Goal: Task Accomplishment & Management: Complete application form

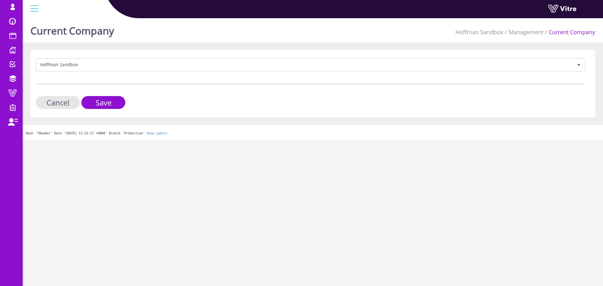
click at [78, 72] on form "Hoffman Sandbox 416 Cancel Save" at bounding box center [310, 83] width 549 height 51
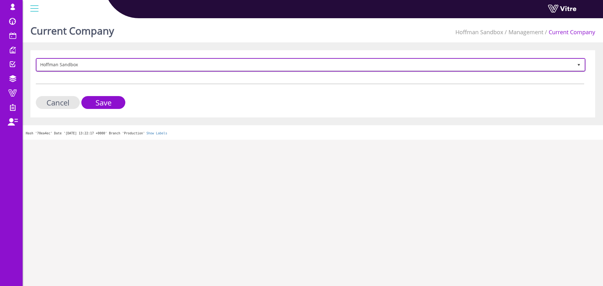
click at [78, 68] on span "Hoffman Sandbox" at bounding box center [305, 64] width 537 height 11
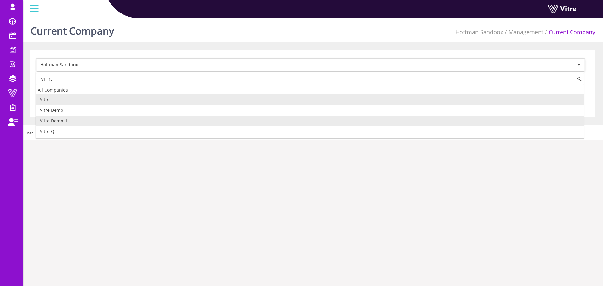
click at [73, 118] on li "Vitre Demo IL" at bounding box center [310, 121] width 548 height 11
type input "VITRE"
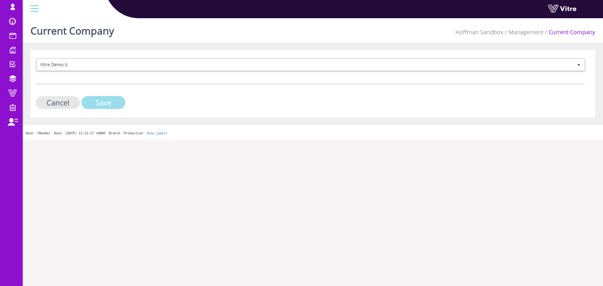
click at [98, 98] on input "Save" at bounding box center [103, 102] width 44 height 13
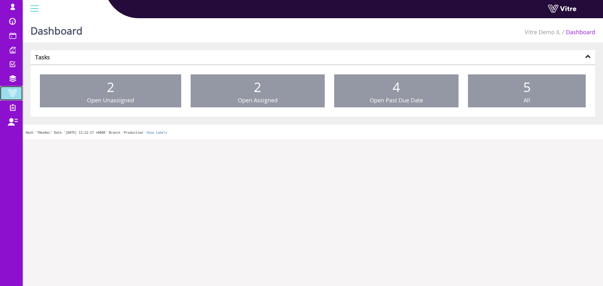
click at [14, 95] on span at bounding box center [13, 93] width 16 height 8
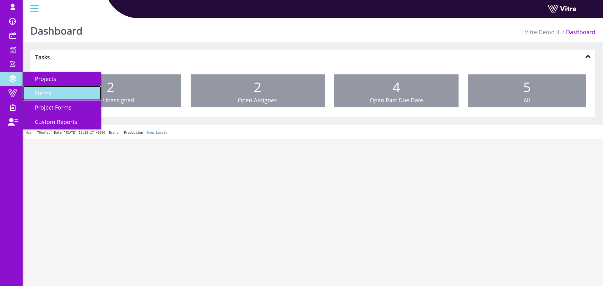
click at [63, 90] on link "Forms" at bounding box center [62, 93] width 79 height 14
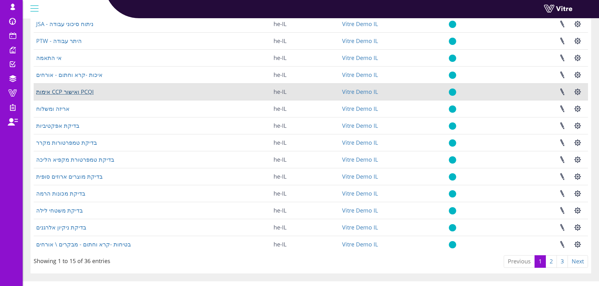
scroll to position [90, 0]
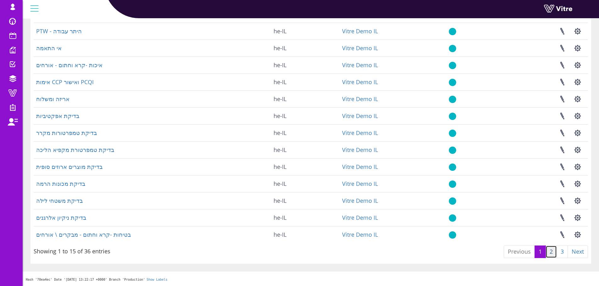
click at [550, 250] on link "2" at bounding box center [550, 252] width 11 height 13
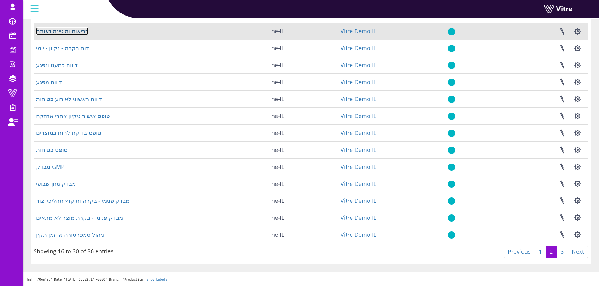
click at [75, 29] on link "בריאות והיגיינה נאותה" at bounding box center [62, 31] width 52 height 8
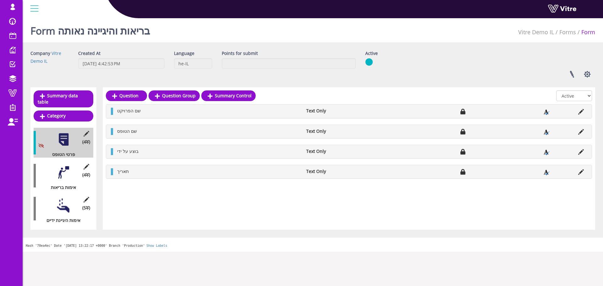
click at [60, 167] on div at bounding box center [64, 173] width 14 height 14
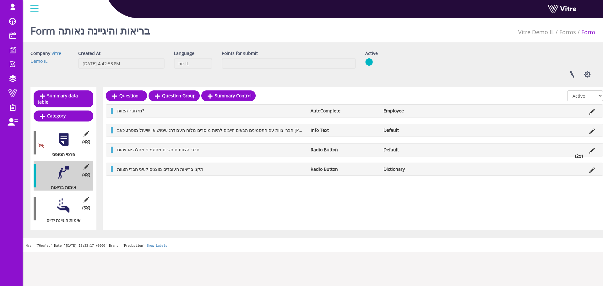
click at [63, 204] on div at bounding box center [64, 206] width 14 height 14
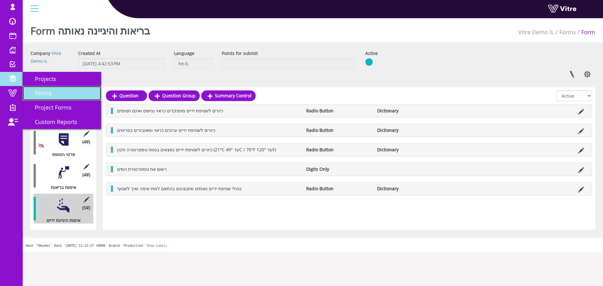
click at [50, 93] on span "Forms" at bounding box center [39, 93] width 24 height 8
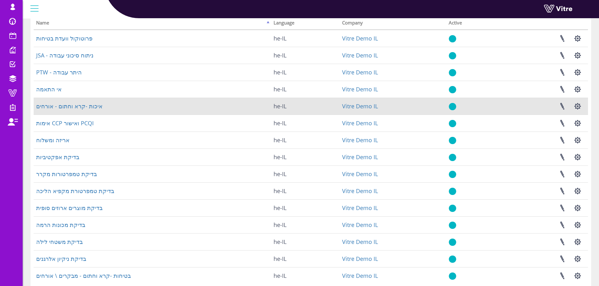
scroll to position [90, 0]
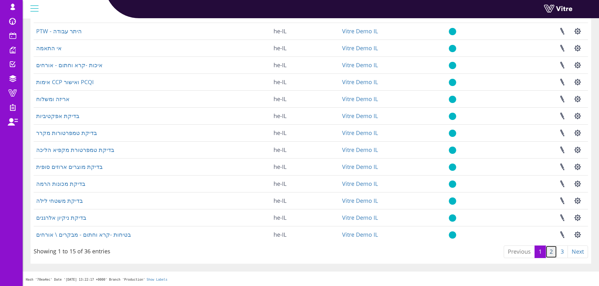
click at [552, 251] on link "2" at bounding box center [550, 252] width 11 height 13
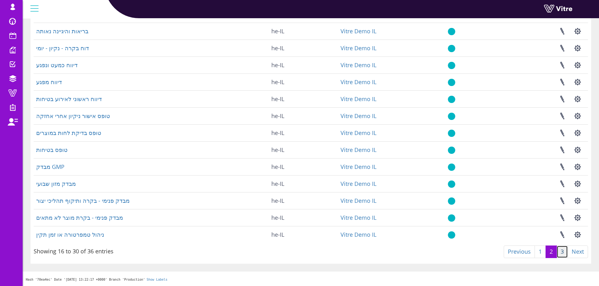
click at [562, 252] on link "3" at bounding box center [561, 252] width 11 height 13
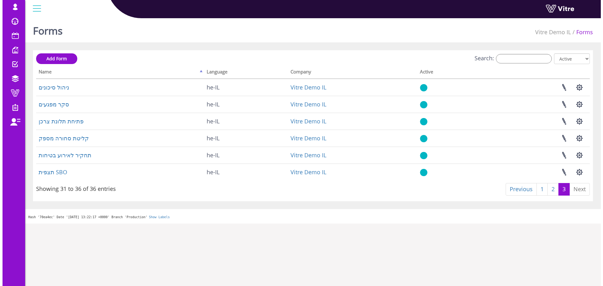
scroll to position [0, 0]
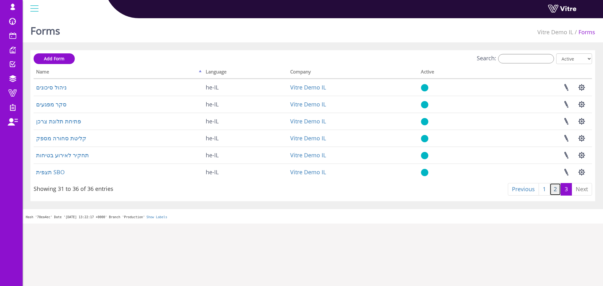
click at [552, 192] on link "2" at bounding box center [555, 189] width 11 height 13
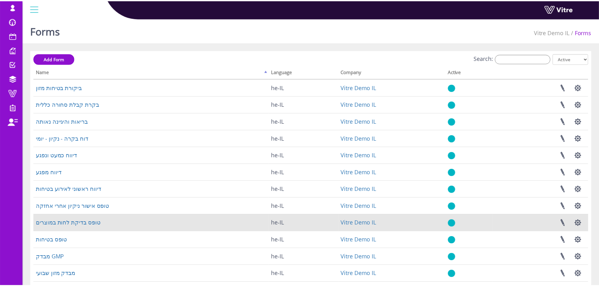
scroll to position [90, 0]
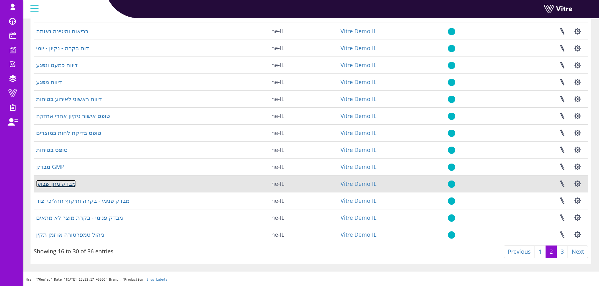
click at [42, 184] on link "מבדק מזון שבועי" at bounding box center [56, 184] width 40 height 8
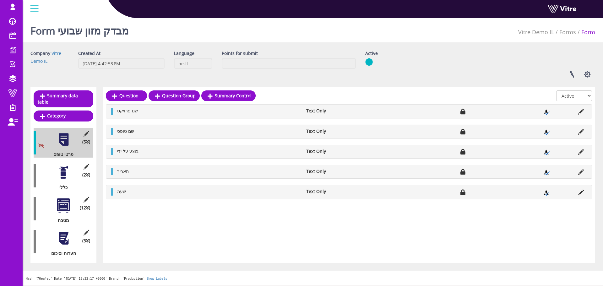
click at [65, 170] on div at bounding box center [64, 173] width 14 height 14
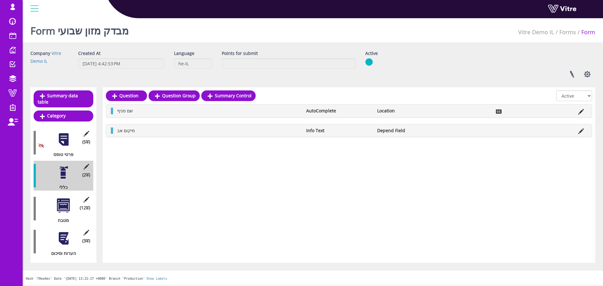
click at [65, 199] on div at bounding box center [64, 206] width 14 height 14
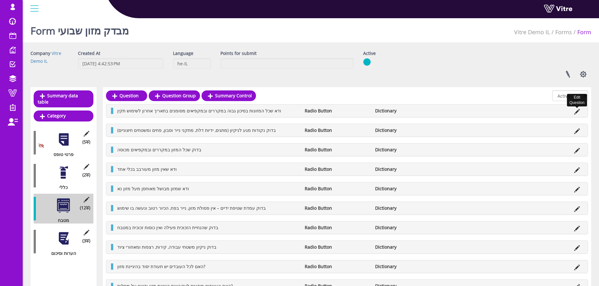
click at [577, 111] on icon at bounding box center [577, 112] width 6 height 6
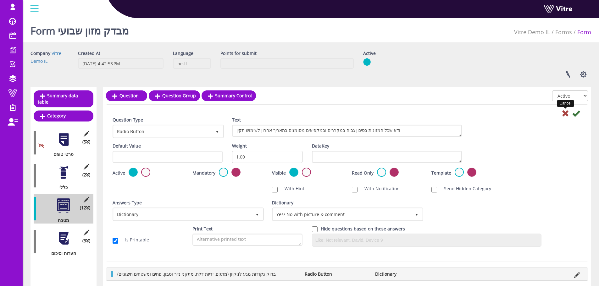
click at [563, 115] on icon at bounding box center [565, 114] width 8 height 8
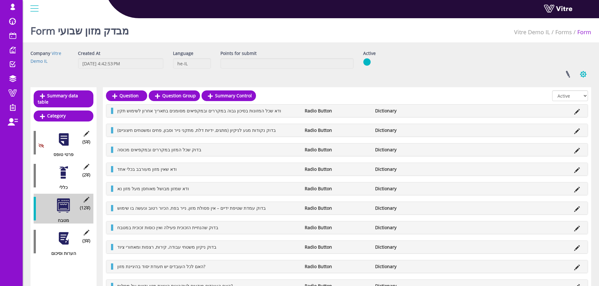
click at [580, 73] on button "button" at bounding box center [583, 74] width 16 height 17
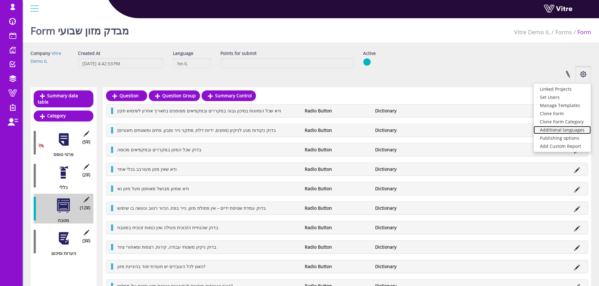
click at [555, 130] on link "Additional languages" at bounding box center [561, 130] width 57 height 8
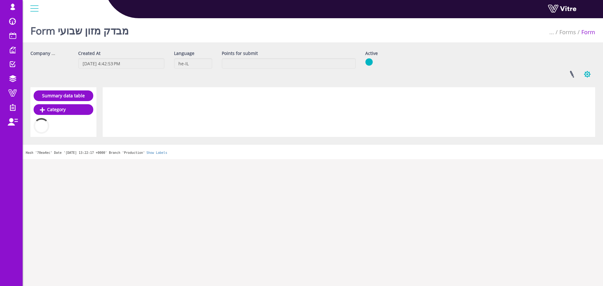
click at [583, 74] on button "button" at bounding box center [588, 74] width 16 height 17
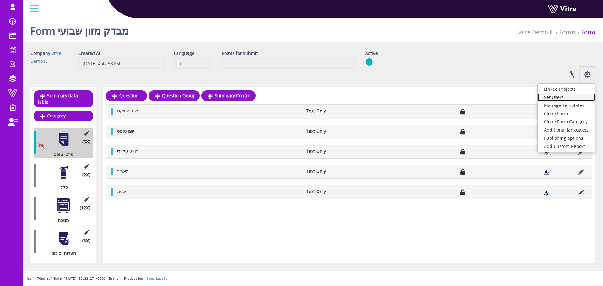
click at [552, 98] on link "Set Users" at bounding box center [566, 97] width 57 height 8
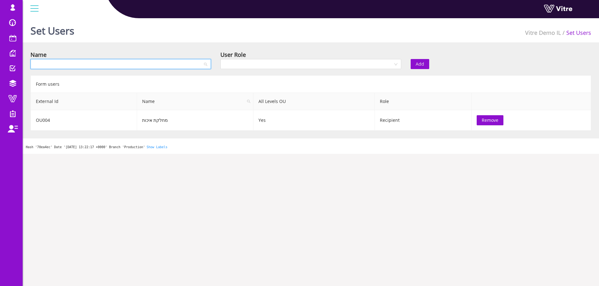
click at [168, 63] on input "search" at bounding box center [118, 63] width 168 height 9
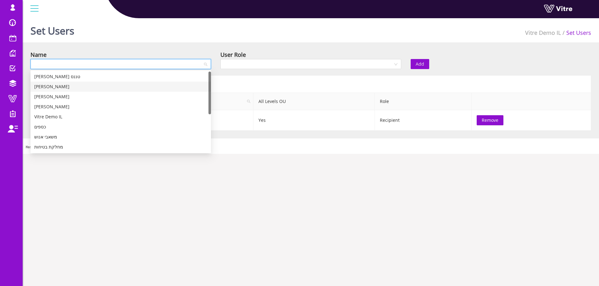
click at [155, 87] on div "בן אדמס" at bounding box center [120, 86] width 173 height 7
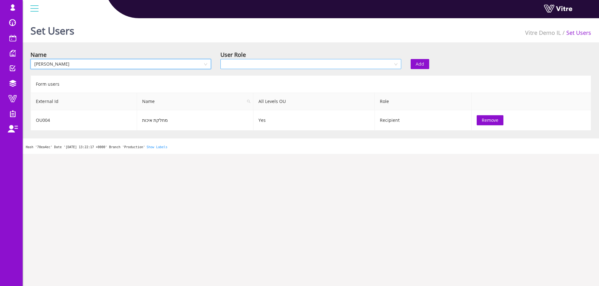
click at [305, 63] on input "search" at bounding box center [308, 63] width 168 height 9
click at [285, 85] on div "Recipient" at bounding box center [310, 86] width 173 height 7
click at [418, 62] on span "Add" at bounding box center [419, 64] width 8 height 7
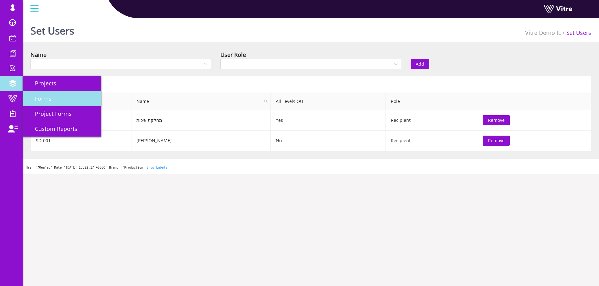
click at [51, 101] on span "Forms" at bounding box center [39, 99] width 24 height 8
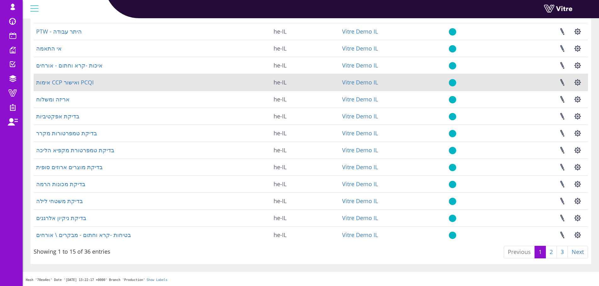
scroll to position [90, 0]
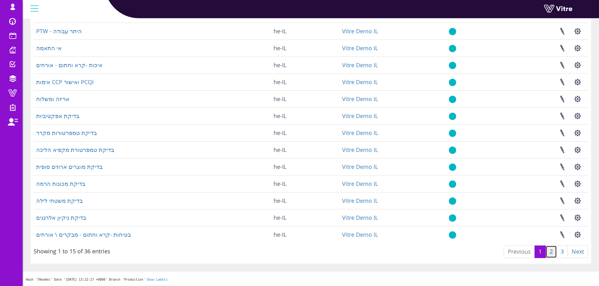
click at [552, 251] on link "2" at bounding box center [550, 252] width 11 height 13
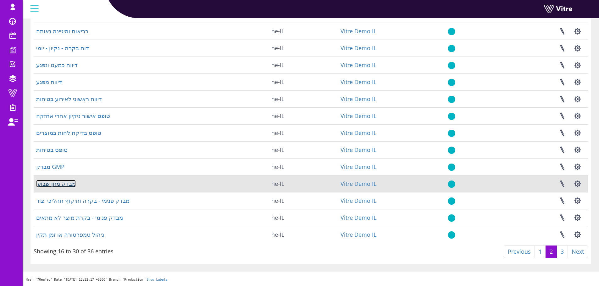
click at [63, 183] on link "מבדק מזון שבועי" at bounding box center [56, 184] width 40 height 8
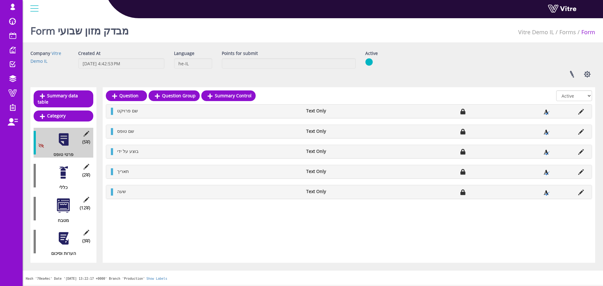
click at [170, 30] on div "Form מבדק מזון שבועי Vitre Demo IL Forms Form" at bounding box center [313, 29] width 581 height 27
click at [573, 74] on link at bounding box center [572, 74] width 16 height 17
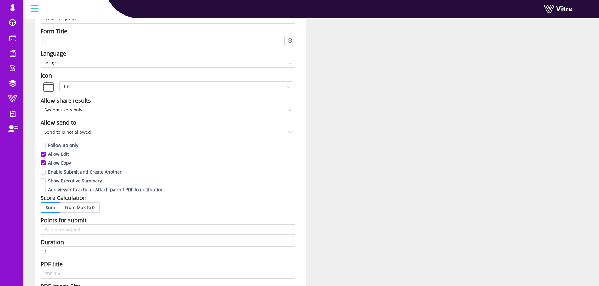
scroll to position [63, 0]
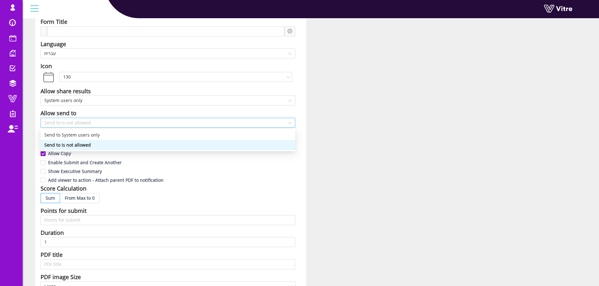
click at [101, 123] on span "Send to is not allowed" at bounding box center [167, 122] width 247 height 9
click at [97, 132] on div "Send to System users only" at bounding box center [167, 135] width 247 height 7
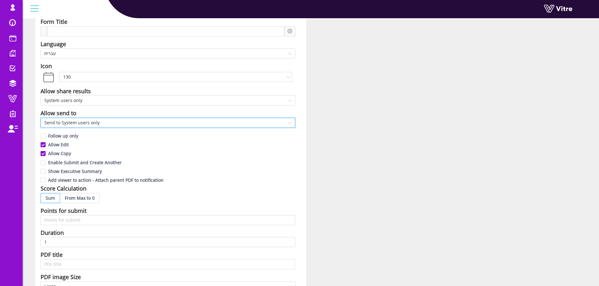
click at [167, 145] on div "Allow Edit" at bounding box center [168, 144] width 254 height 9
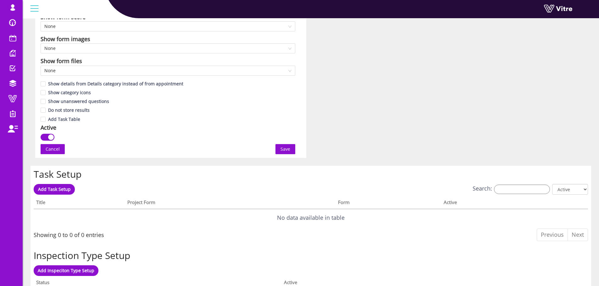
scroll to position [408, 0]
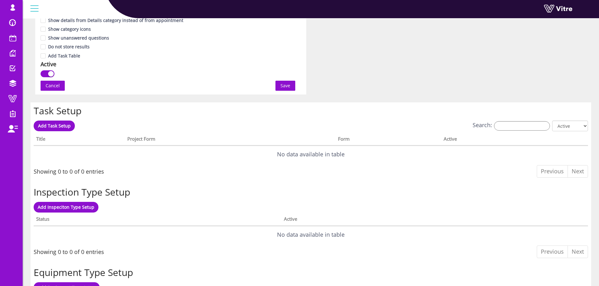
click at [287, 88] on span "Save" at bounding box center [285, 85] width 10 height 7
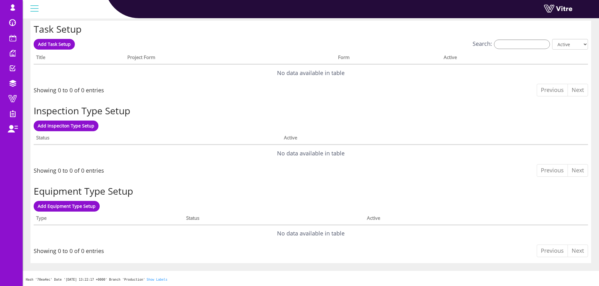
scroll to position [0, 0]
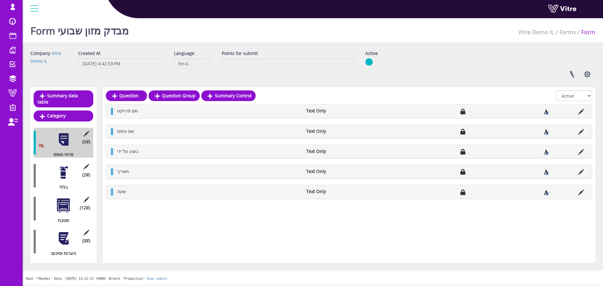
click at [66, 171] on div at bounding box center [64, 173] width 14 height 14
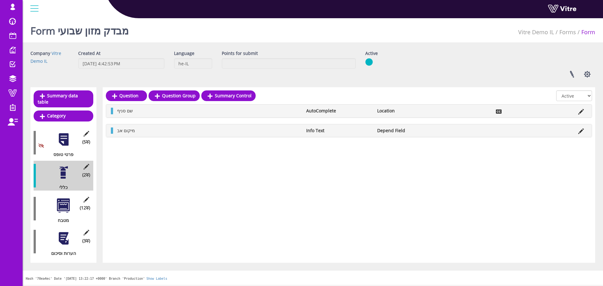
click at [584, 130] on li at bounding box center [581, 131] width 12 height 6
click at [581, 131] on icon at bounding box center [581, 132] width 6 height 6
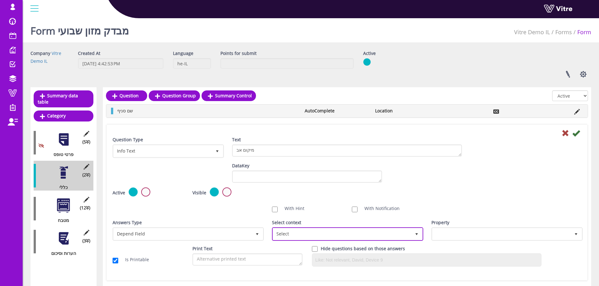
click at [300, 232] on span "Select" at bounding box center [342, 233] width 138 height 11
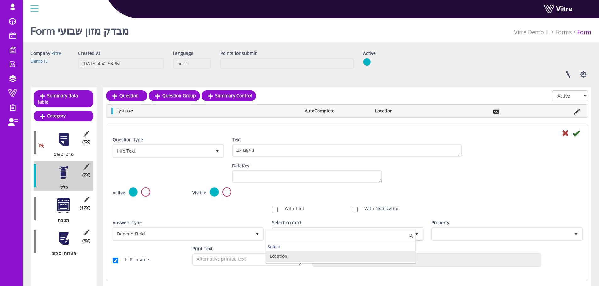
click at [301, 256] on li "Location" at bounding box center [340, 256] width 149 height 11
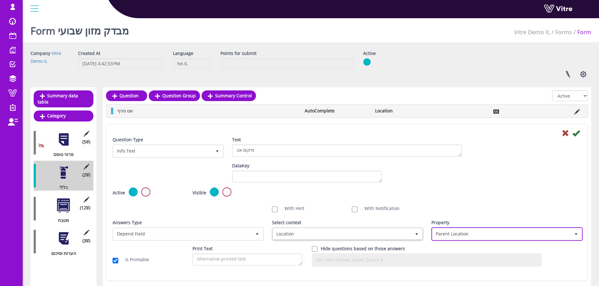
click at [513, 236] on span "Parent Location" at bounding box center [501, 233] width 138 height 11
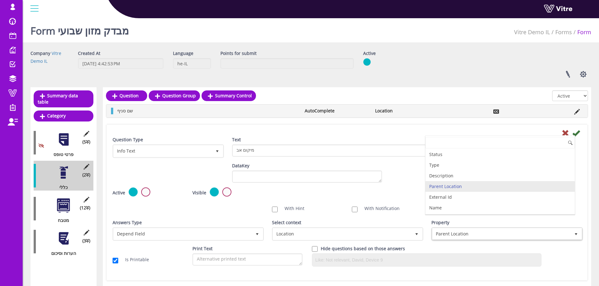
click at [406, 190] on div "Active Mandatory Visible Read Only Template Draft Name" at bounding box center [347, 195] width 478 height 15
click at [574, 133] on icon at bounding box center [576, 133] width 8 height 8
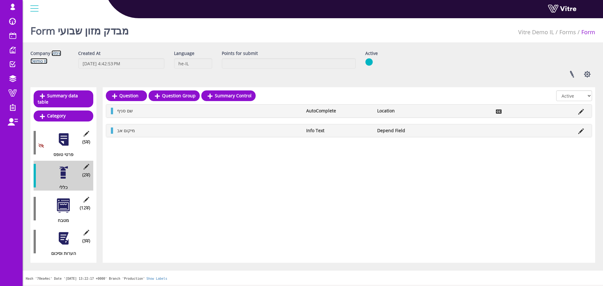
click at [59, 53] on link "Vitre Demo IL" at bounding box center [45, 57] width 31 height 14
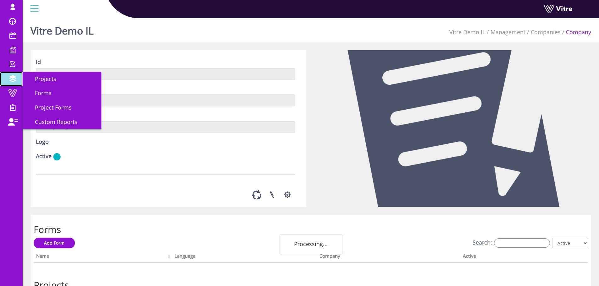
click at [15, 78] on span at bounding box center [13, 79] width 16 height 8
click at [57, 95] on link "Forms" at bounding box center [62, 93] width 79 height 14
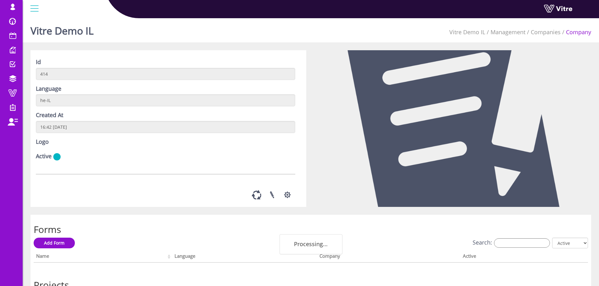
scroll to position [17, 0]
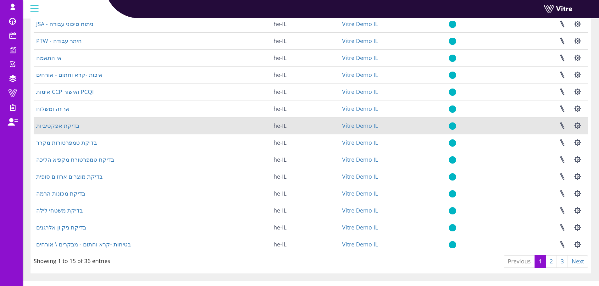
scroll to position [90, 0]
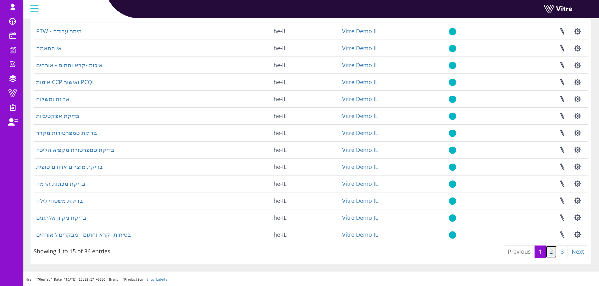
click at [547, 252] on link "2" at bounding box center [550, 252] width 11 height 13
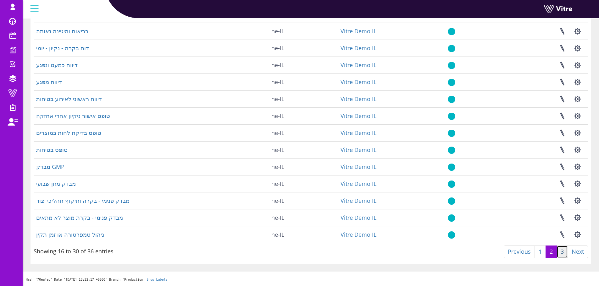
click at [560, 252] on link "3" at bounding box center [561, 252] width 11 height 13
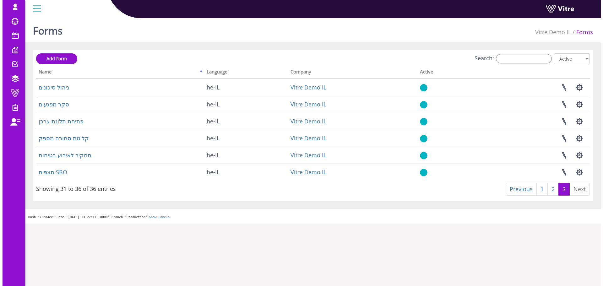
scroll to position [0, 0]
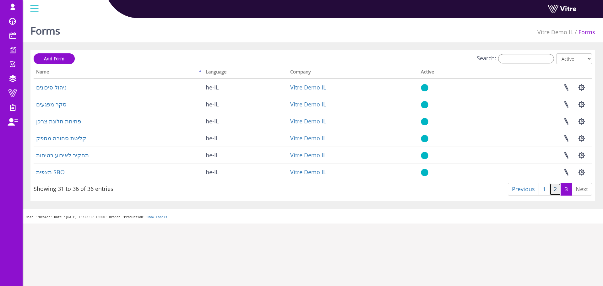
click at [555, 189] on link "2" at bounding box center [555, 189] width 11 height 13
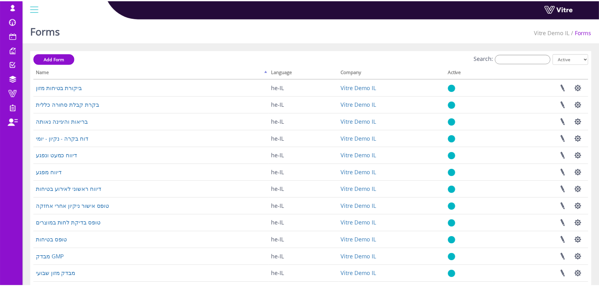
scroll to position [90, 0]
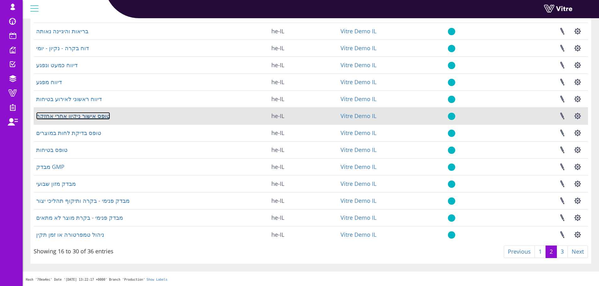
click at [70, 118] on link "טופס אישור ניקיון אחרי אחזקה" at bounding box center [73, 116] width 74 height 8
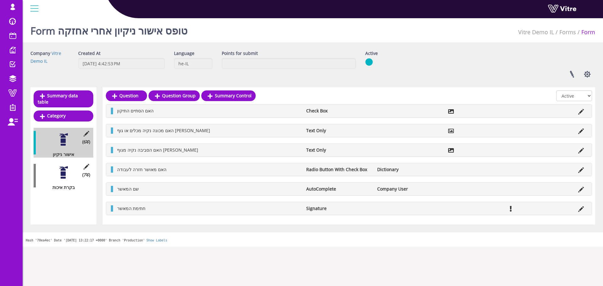
click at [68, 166] on div at bounding box center [64, 173] width 14 height 14
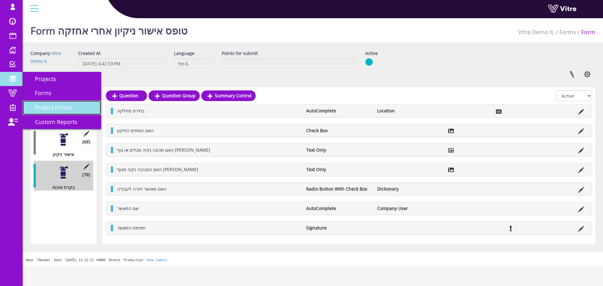
click at [63, 101] on link "Project Forms" at bounding box center [62, 108] width 79 height 14
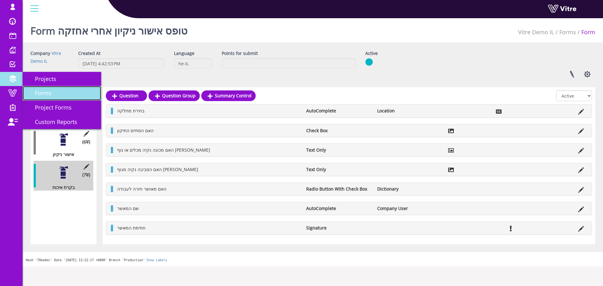
click at [63, 95] on link "Forms" at bounding box center [62, 93] width 79 height 14
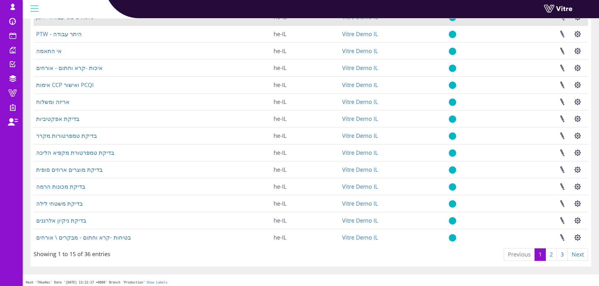
scroll to position [90, 0]
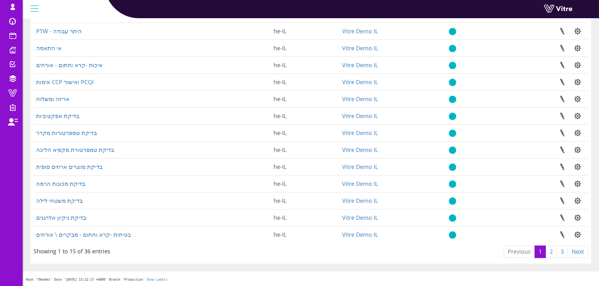
click at [599, 276] on html "[EMAIL_ADDRESS][DOMAIN_NAME] Profile Notification Change Company English Englis…" at bounding box center [299, 98] width 599 height 376
click at [552, 253] on link "2" at bounding box center [550, 252] width 11 height 13
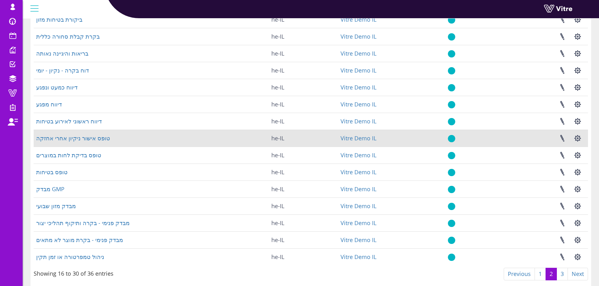
scroll to position [27, 0]
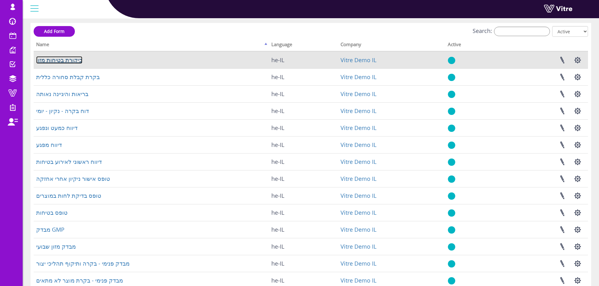
click at [62, 59] on link "ביקורת בטיחות מזון" at bounding box center [59, 60] width 46 height 8
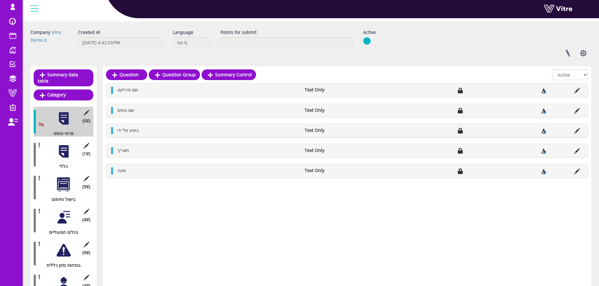
scroll to position [31, 0]
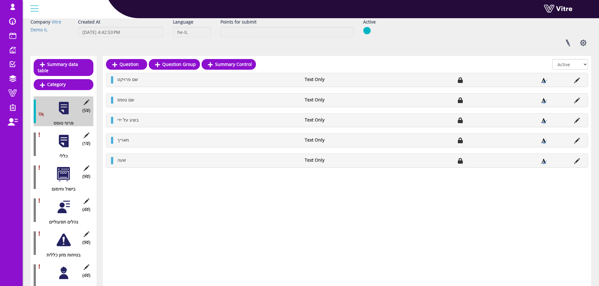
click at [66, 137] on div at bounding box center [64, 141] width 14 height 14
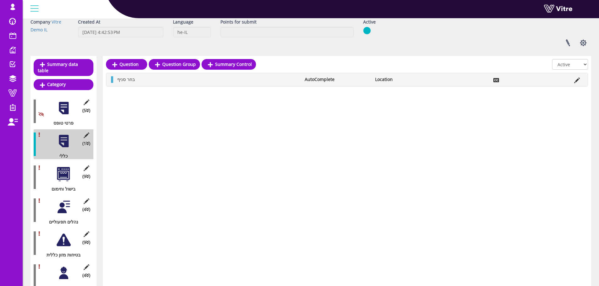
click at [64, 170] on div at bounding box center [64, 174] width 14 height 14
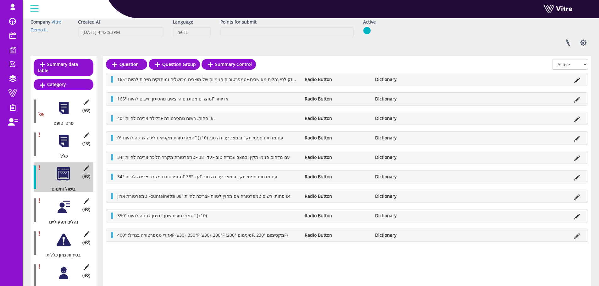
click at [401, 77] on li "Dictionary" at bounding box center [407, 79] width 70 height 6
click at [577, 82] on icon at bounding box center [577, 81] width 6 height 6
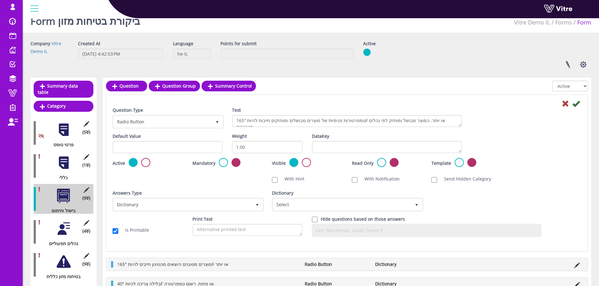
scroll to position [0, 0]
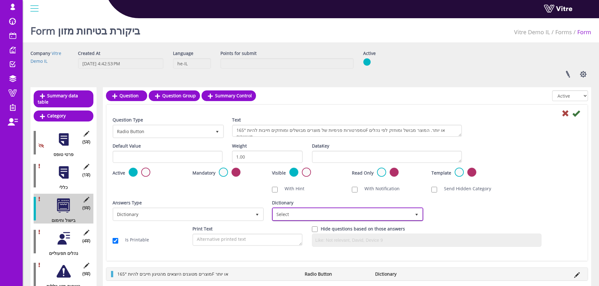
click at [379, 212] on span "Select" at bounding box center [342, 214] width 138 height 11
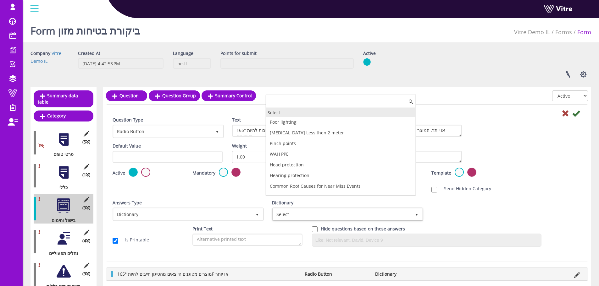
type input "ט"
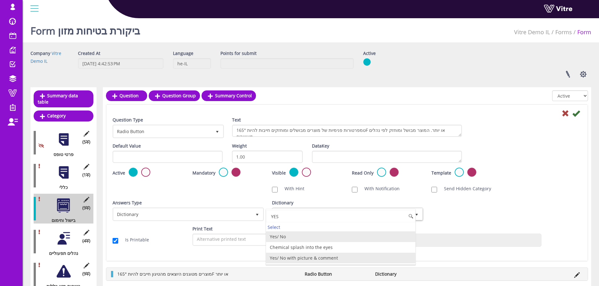
click at [328, 256] on li "Yes/ No with picture & comment" at bounding box center [340, 258] width 149 height 11
type input "YES"
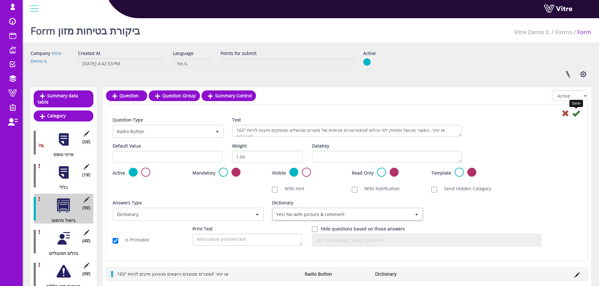
click at [576, 112] on icon at bounding box center [576, 114] width 8 height 8
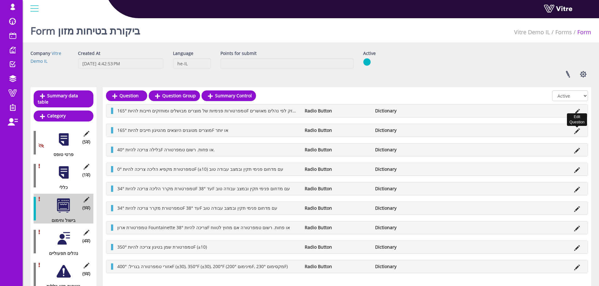
click at [575, 132] on icon at bounding box center [577, 132] width 6 height 6
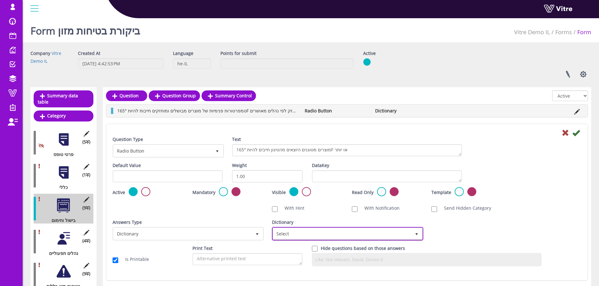
click at [296, 228] on span "Select" at bounding box center [342, 233] width 138 height 11
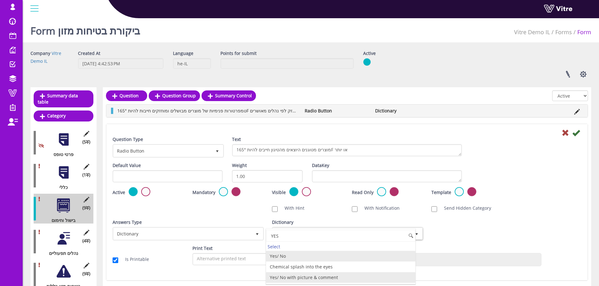
click at [297, 277] on li "Yes/ No with picture & comment" at bounding box center [340, 277] width 149 height 11
type input "YES"
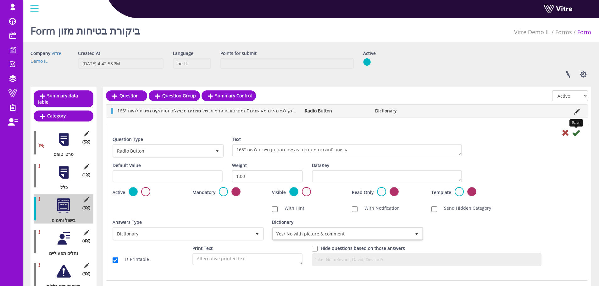
click at [577, 136] on icon at bounding box center [576, 133] width 8 height 8
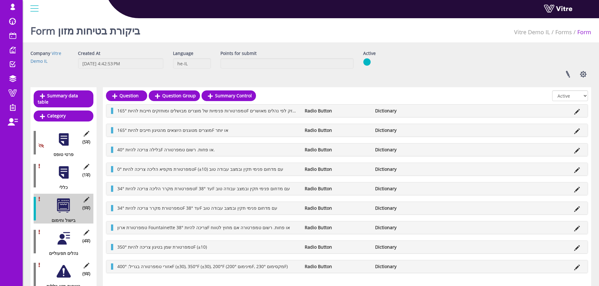
click at [577, 148] on icon at bounding box center [577, 151] width 6 height 6
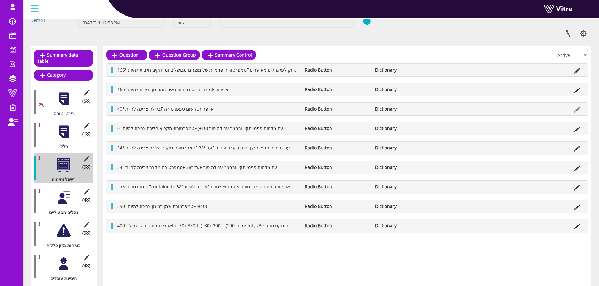
scroll to position [58, 0]
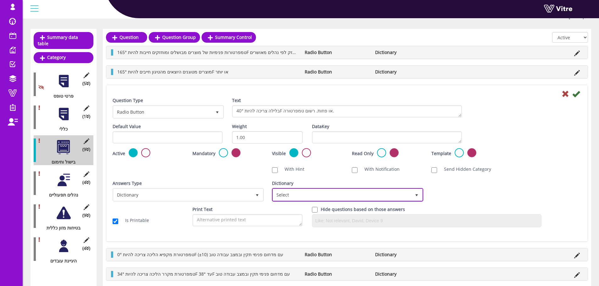
click at [298, 193] on span "Select" at bounding box center [342, 194] width 138 height 11
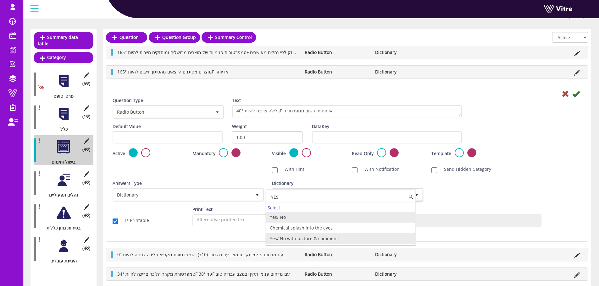
click at [299, 238] on li "Yes/ No with picture & comment" at bounding box center [340, 238] width 149 height 11
type input "YES"
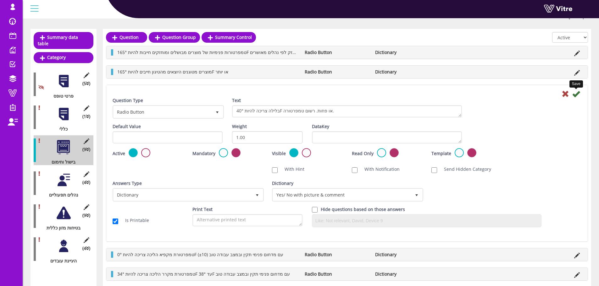
click at [575, 93] on icon at bounding box center [576, 94] width 8 height 8
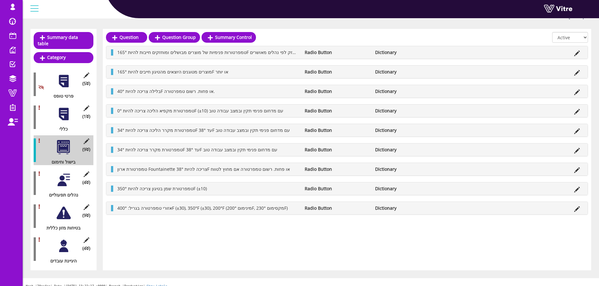
click at [578, 111] on icon at bounding box center [577, 112] width 6 height 6
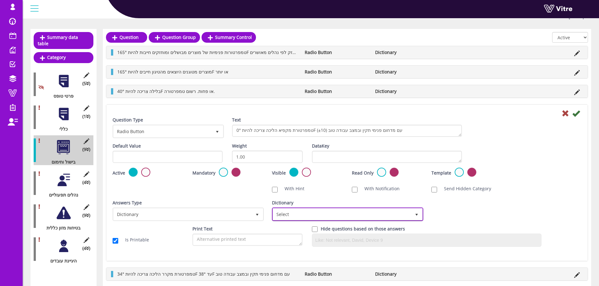
click at [346, 217] on span "Select" at bounding box center [342, 214] width 138 height 11
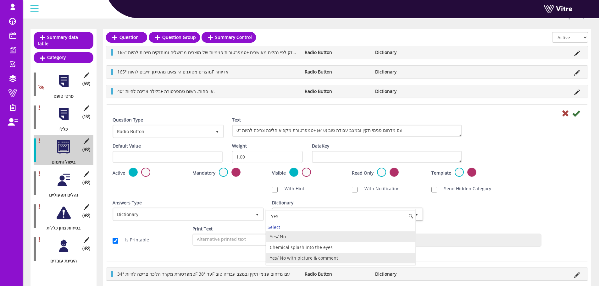
click at [303, 256] on li "Yes/ No with picture & comment" at bounding box center [340, 258] width 149 height 11
type input "YES"
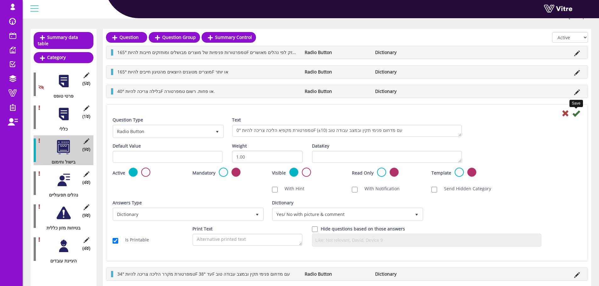
click at [577, 114] on icon at bounding box center [576, 114] width 8 height 8
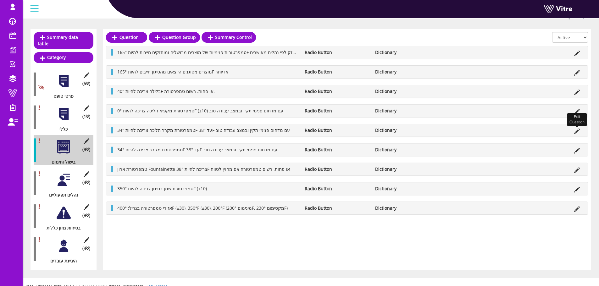
click at [575, 132] on icon at bounding box center [577, 132] width 6 height 6
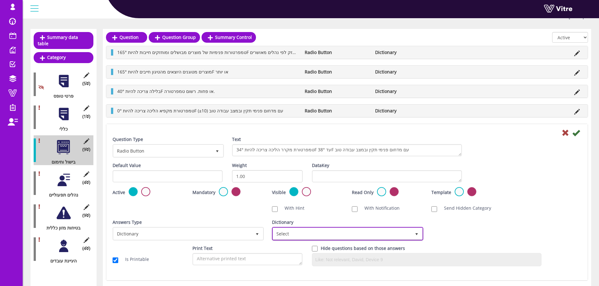
click at [320, 234] on span "Select" at bounding box center [342, 233] width 138 height 11
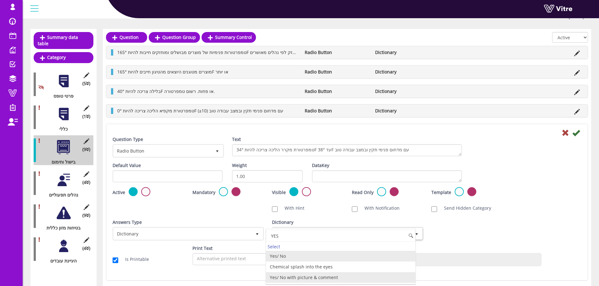
click at [296, 277] on li "Yes/ No with picture & comment" at bounding box center [340, 277] width 149 height 11
type input "YES"
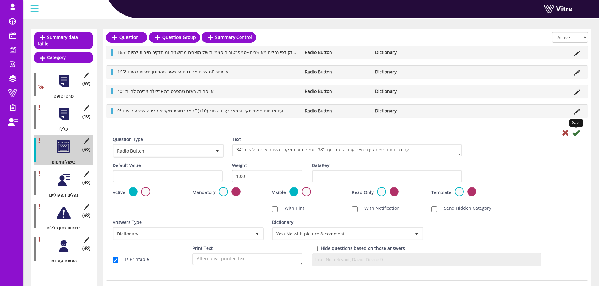
click at [577, 134] on icon at bounding box center [576, 133] width 8 height 8
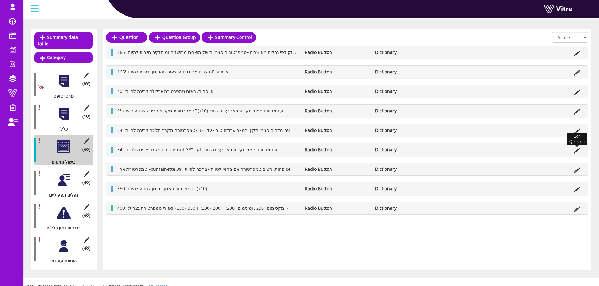
click at [578, 152] on icon at bounding box center [577, 151] width 6 height 6
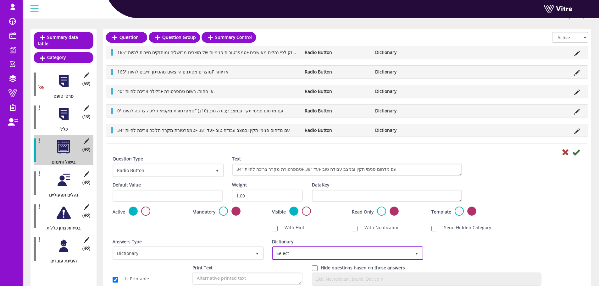
click at [356, 257] on span "Select" at bounding box center [342, 253] width 138 height 11
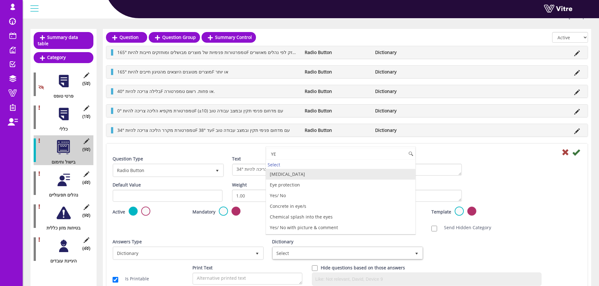
click at [313, 230] on li "Yes/ No with picture & comment" at bounding box center [340, 227] width 149 height 11
type input "YE"
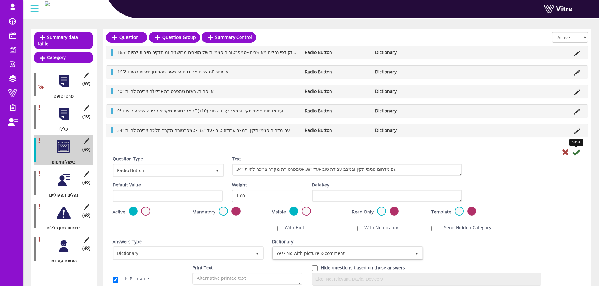
click at [577, 151] on icon at bounding box center [576, 153] width 8 height 8
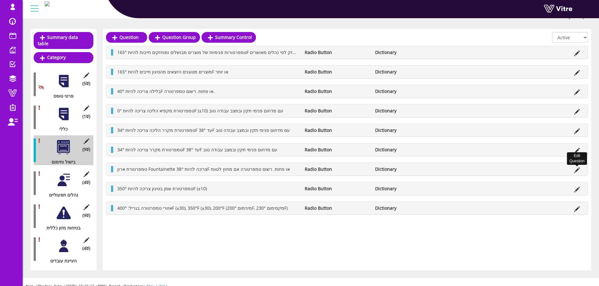
click at [577, 171] on icon at bounding box center [577, 170] width 6 height 6
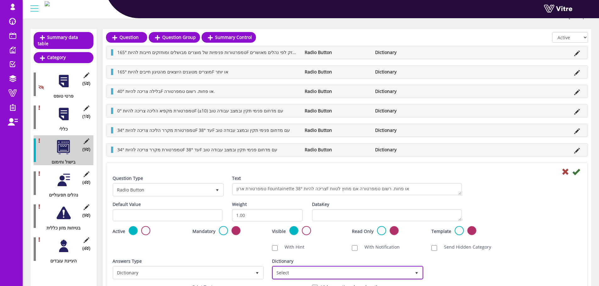
click at [299, 271] on span "Select" at bounding box center [342, 272] width 138 height 11
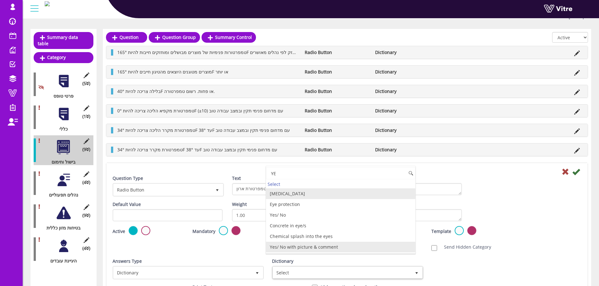
click at [306, 249] on li "Yes/ No with picture & comment" at bounding box center [340, 247] width 149 height 11
type input "YE"
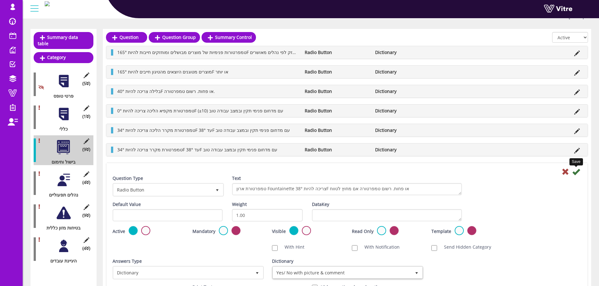
click at [576, 172] on icon at bounding box center [576, 172] width 8 height 8
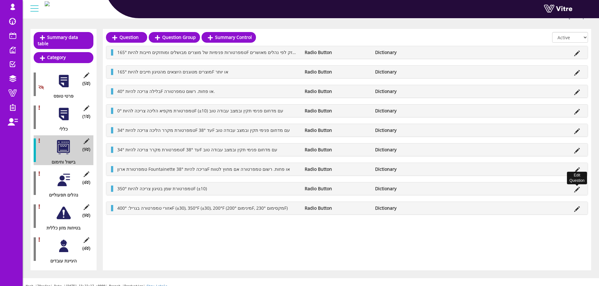
click at [577, 188] on icon at bounding box center [577, 190] width 6 height 6
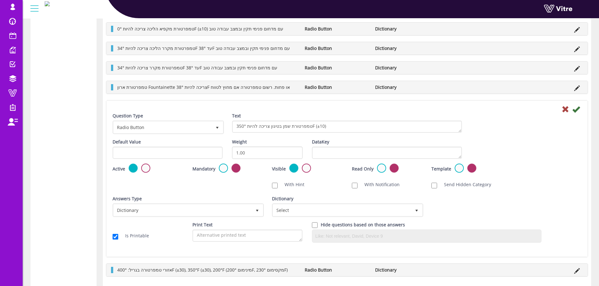
scroll to position [336, 0]
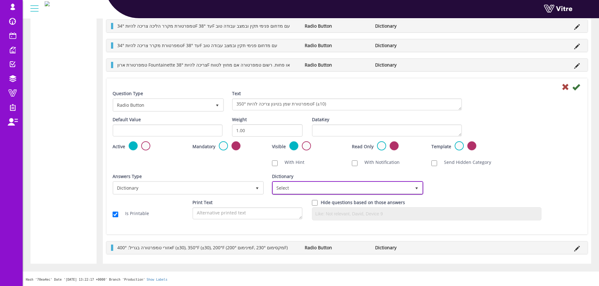
click at [287, 185] on span "Select" at bounding box center [342, 187] width 138 height 11
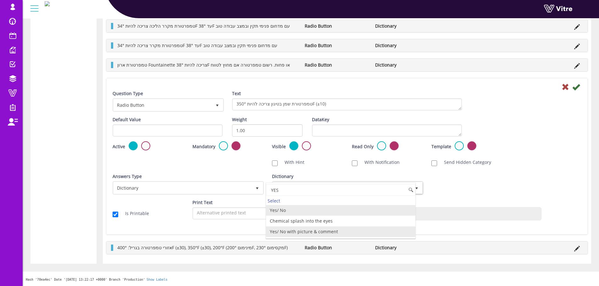
click at [337, 232] on li "Yes/ No with picture & comment" at bounding box center [340, 232] width 149 height 11
type input "YES"
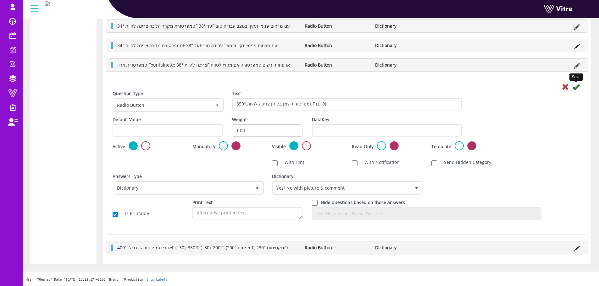
click at [577, 89] on icon at bounding box center [576, 87] width 8 height 8
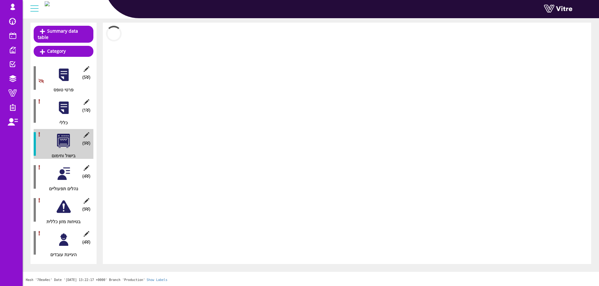
scroll to position [58, 0]
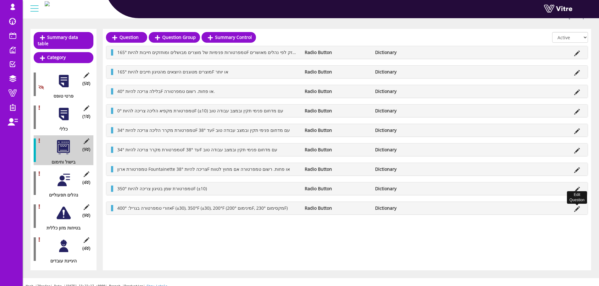
click at [578, 209] on icon at bounding box center [577, 209] width 6 height 6
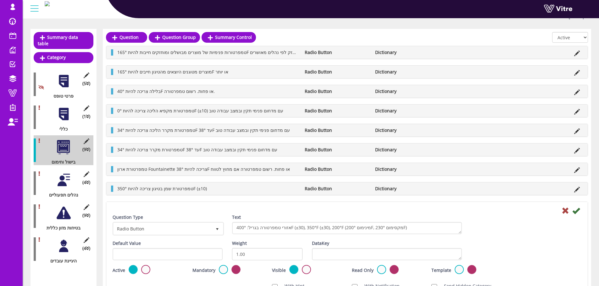
scroll to position [257, 0]
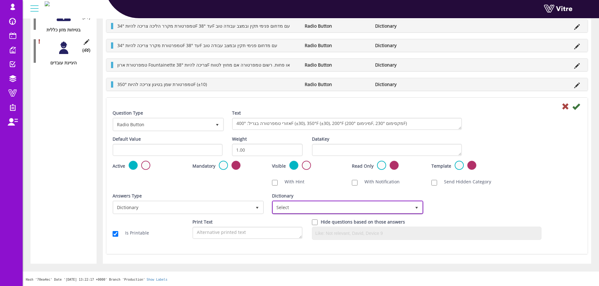
click at [283, 201] on span "Select" at bounding box center [347, 208] width 151 height 14
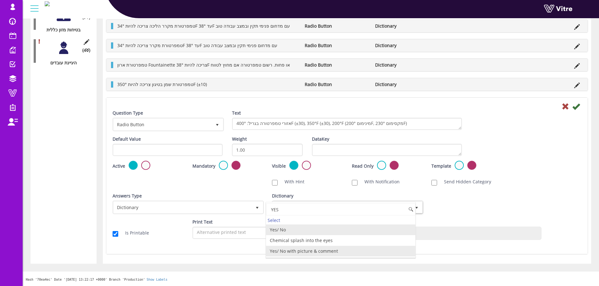
click at [298, 253] on li "Yes/ No with picture & comment" at bounding box center [340, 251] width 149 height 11
type input "YES"
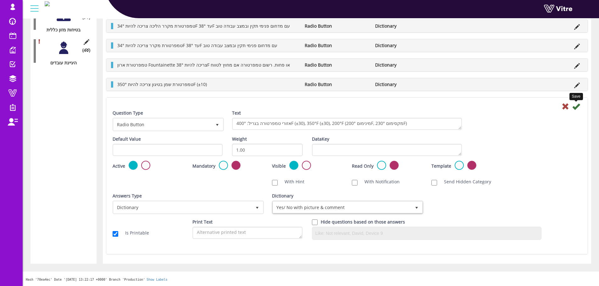
click at [578, 105] on icon at bounding box center [576, 107] width 8 height 8
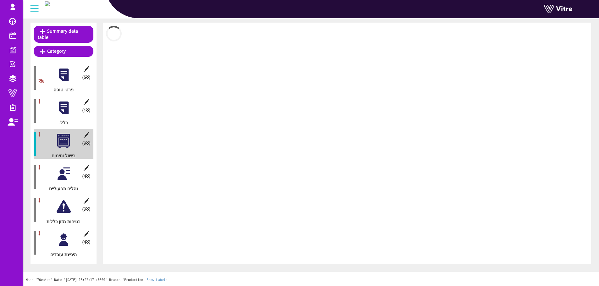
scroll to position [58, 0]
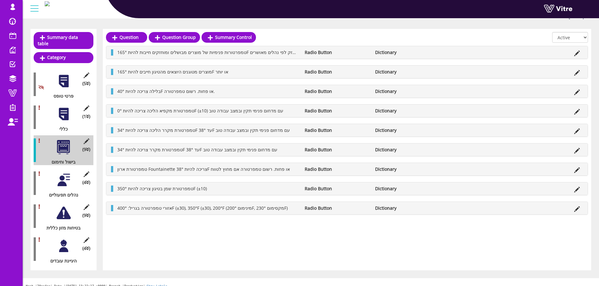
click at [53, 174] on div "(4 ) נהלים תפעוליים" at bounding box center [64, 183] width 60 height 30
click at [58, 176] on div at bounding box center [64, 180] width 14 height 14
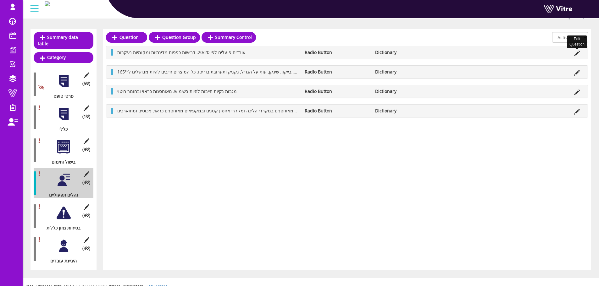
click at [577, 53] on icon at bounding box center [577, 54] width 6 height 6
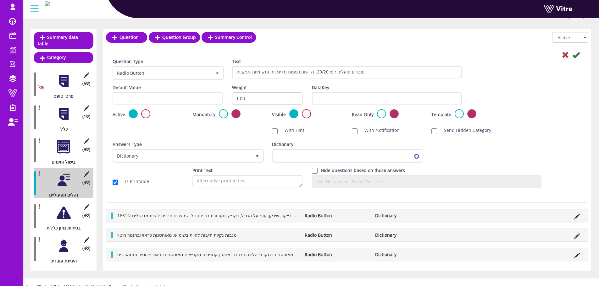
scroll to position [65, 0]
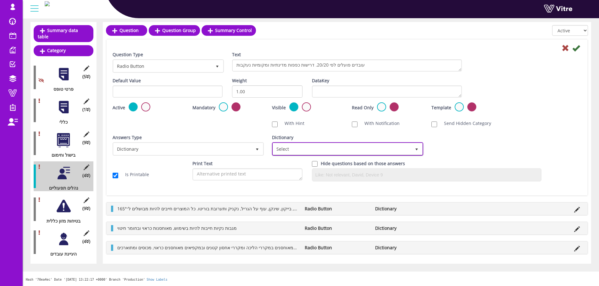
click at [337, 144] on span "Select" at bounding box center [342, 148] width 138 height 11
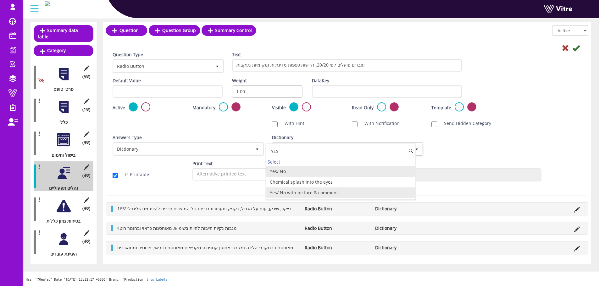
click at [333, 192] on li "Yes/ No with picture & comment" at bounding box center [340, 193] width 149 height 11
type input "YES"
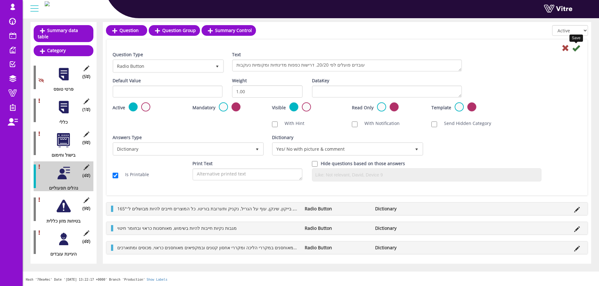
click at [576, 49] on icon at bounding box center [576, 48] width 8 height 8
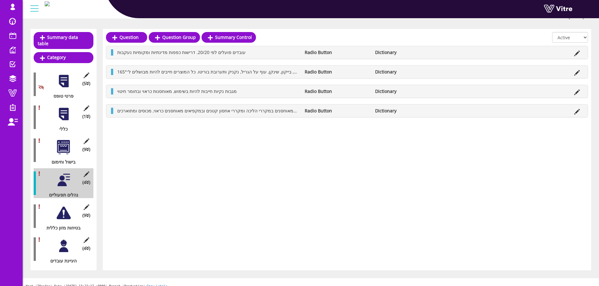
click at [576, 68] on div "נהלי גריל נכונים, כולל טיימרים עבור בשר, בייקון, שינקן, עוף על הגריל, נקניק ותע…" at bounding box center [346, 72] width 481 height 13
click at [576, 73] on icon at bounding box center [577, 73] width 6 height 6
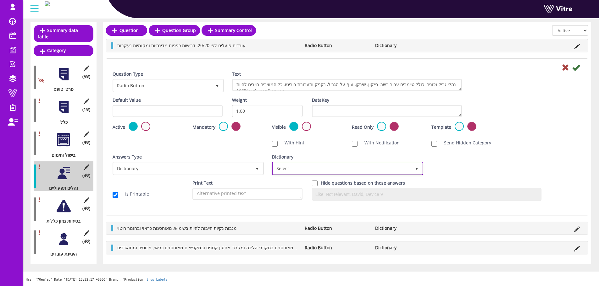
click at [363, 171] on span "Select" at bounding box center [342, 168] width 138 height 11
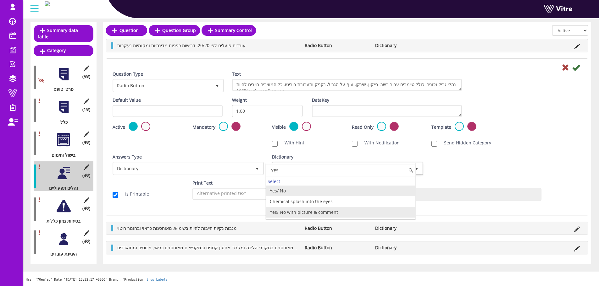
drag, startPoint x: 307, startPoint y: 189, endPoint x: 308, endPoint y: 216, distance: 27.0
click at [308, 216] on ul "Yes/ No Chemical splash into the eyes Yes/ No with picture & comment" at bounding box center [340, 202] width 149 height 32
click at [309, 213] on li "Yes/ No with picture & comment" at bounding box center [340, 212] width 149 height 11
type input "YES"
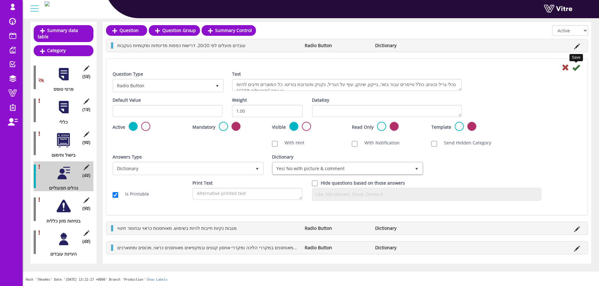
click at [576, 68] on icon at bounding box center [576, 68] width 8 height 8
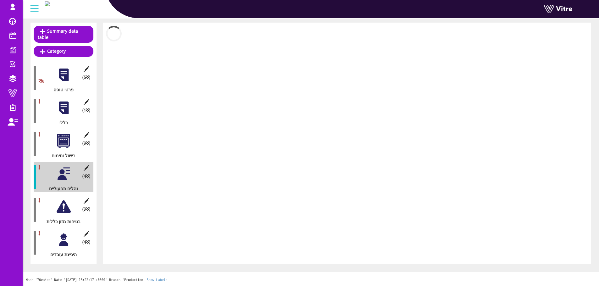
scroll to position [58, 0]
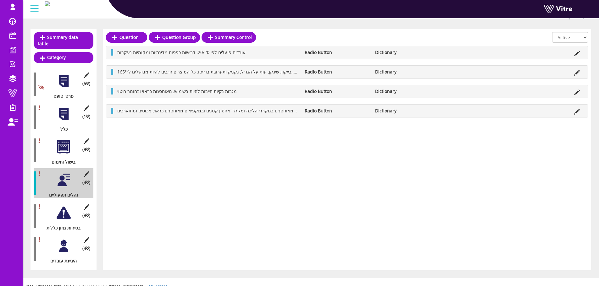
click at [575, 96] on div "מגבות נקיות חייבות להיות בשימוש, מאוחסנות כראוי ובחומר חיטוי Radio Button Dicti…" at bounding box center [346, 91] width 481 height 13
click at [576, 92] on icon at bounding box center [577, 93] width 6 height 6
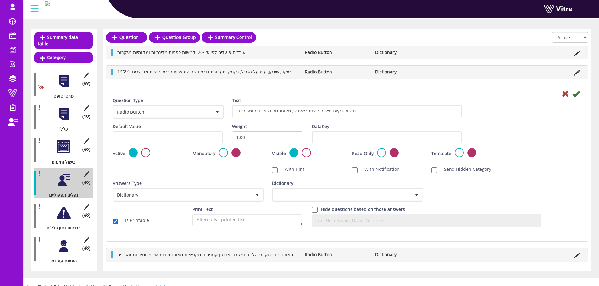
scroll to position [65, 0]
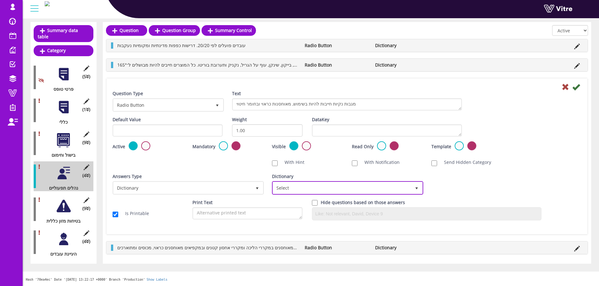
click at [312, 186] on span "Select" at bounding box center [342, 187] width 138 height 11
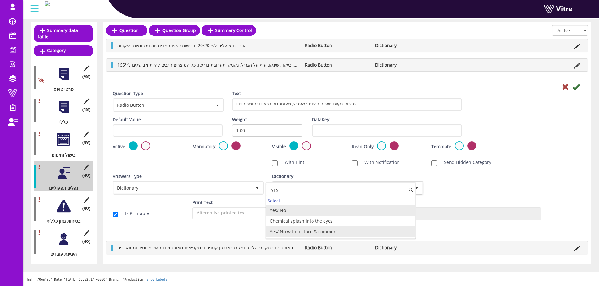
click at [322, 232] on li "Yes/ No with picture & comment" at bounding box center [340, 232] width 149 height 11
type input "YES"
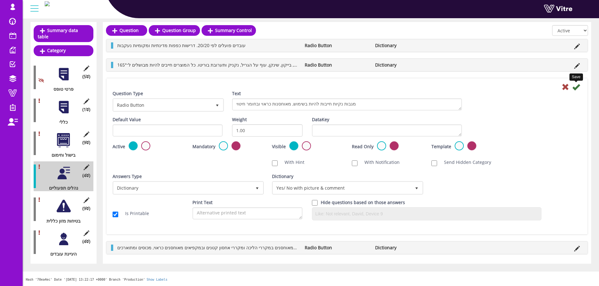
click at [578, 89] on icon at bounding box center [576, 87] width 8 height 8
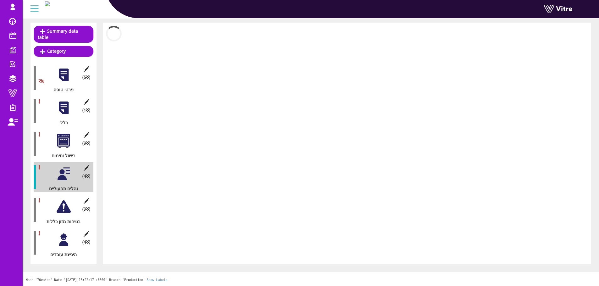
scroll to position [58, 0]
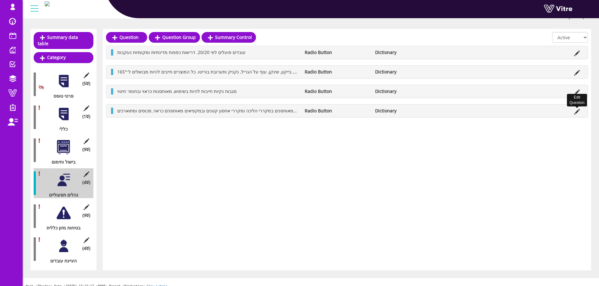
click at [579, 112] on icon at bounding box center [577, 112] width 6 height 6
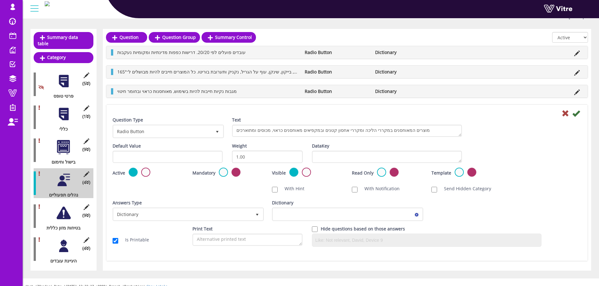
scroll to position [65, 0]
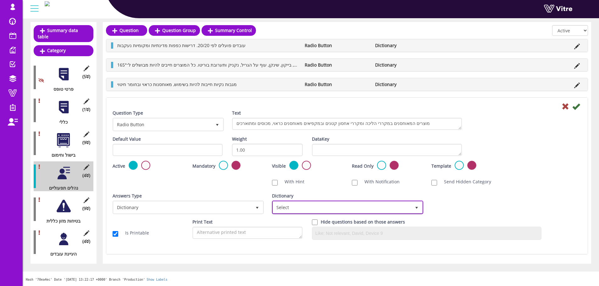
click at [308, 206] on span "Select" at bounding box center [342, 207] width 138 height 11
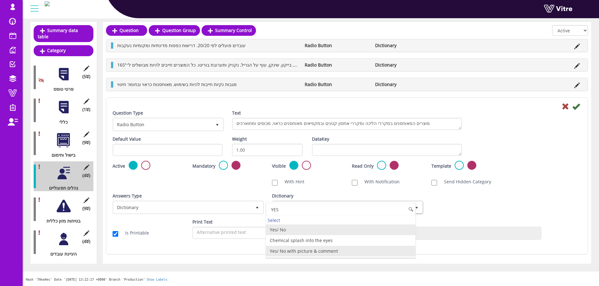
click at [302, 252] on li "Yes/ No with picture & comment" at bounding box center [340, 251] width 149 height 11
type input "YES"
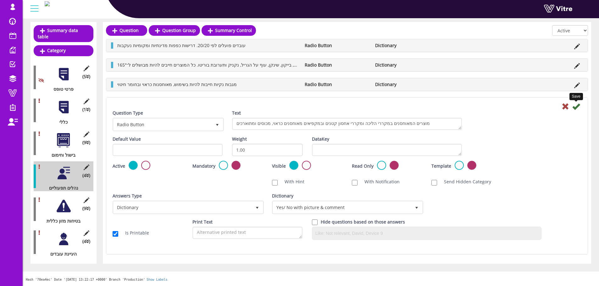
click at [574, 107] on icon at bounding box center [576, 107] width 8 height 8
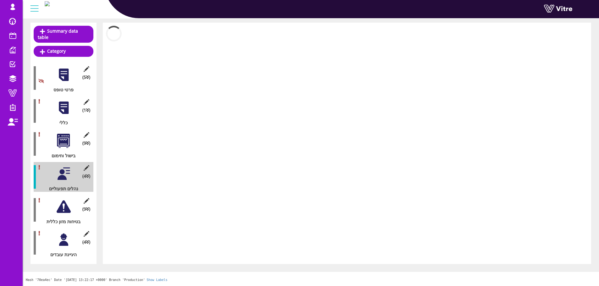
scroll to position [58, 0]
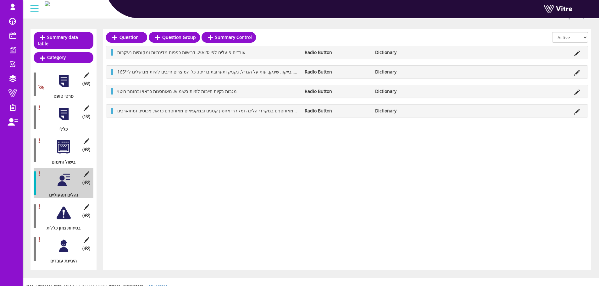
click at [59, 212] on div at bounding box center [64, 213] width 14 height 14
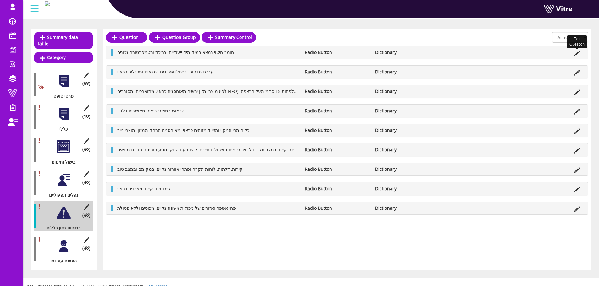
click at [577, 53] on icon at bounding box center [577, 54] width 6 height 6
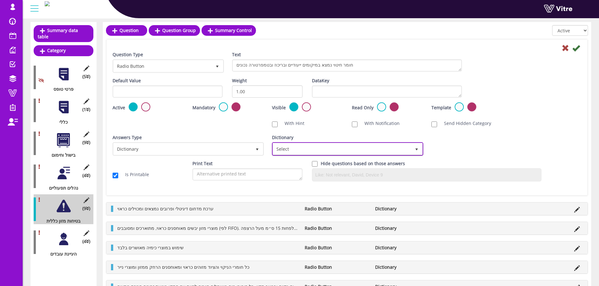
click at [390, 148] on span "Select" at bounding box center [342, 148] width 138 height 11
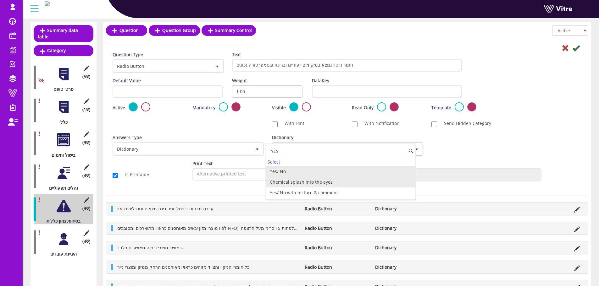
click at [323, 187] on li "Chemical splash into the eyes" at bounding box center [340, 182] width 149 height 11
type input "YES"
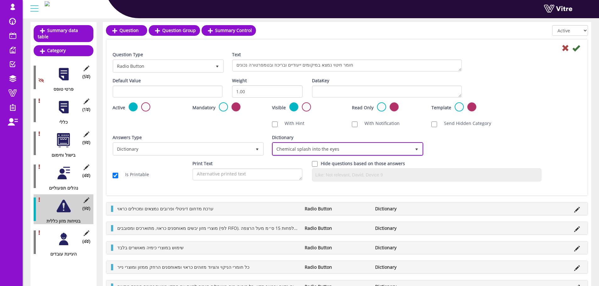
click at [330, 149] on span "Chemical splash into the eyes" at bounding box center [342, 148] width 138 height 11
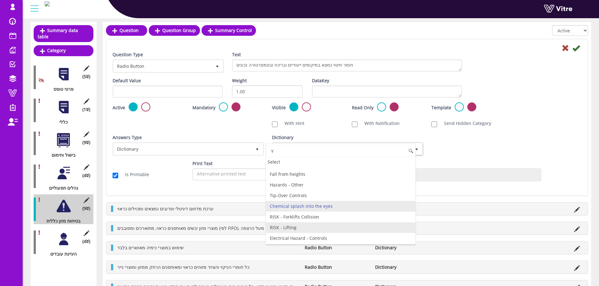
scroll to position [0, 0]
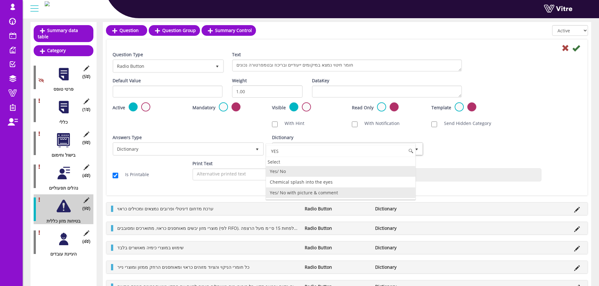
click at [327, 194] on li "Yes/ No with picture & comment" at bounding box center [340, 193] width 149 height 11
type input "YES"
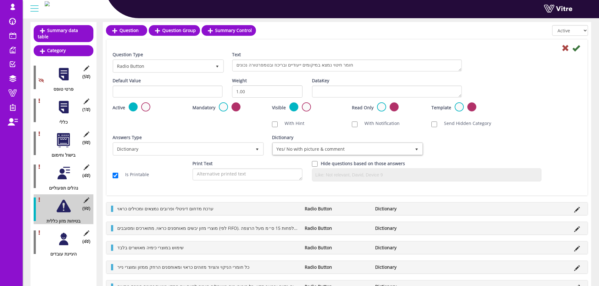
click at [577, 46] on icon at bounding box center [576, 48] width 8 height 8
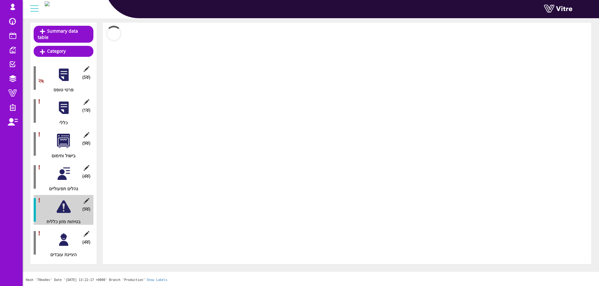
scroll to position [58, 0]
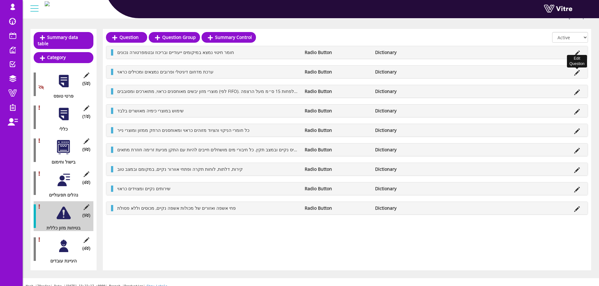
click at [577, 72] on icon at bounding box center [577, 73] width 6 height 6
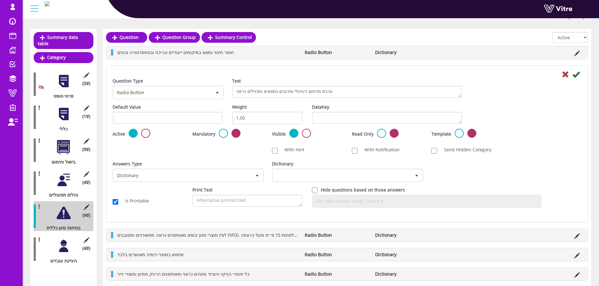
scroll to position [65, 0]
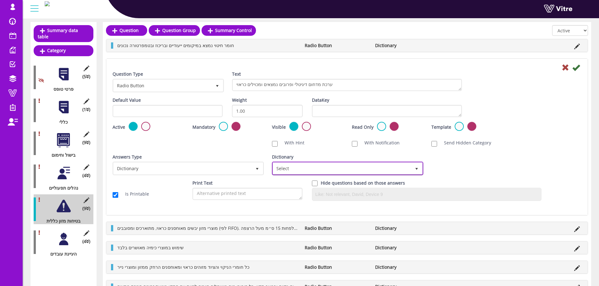
click at [305, 165] on span "Select" at bounding box center [342, 168] width 138 height 11
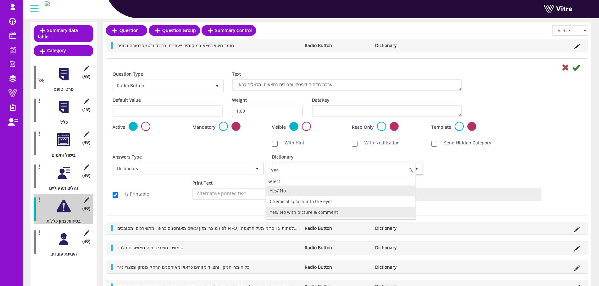
click at [307, 213] on li "Yes/ No with picture & comment" at bounding box center [340, 212] width 149 height 11
type input "YES"
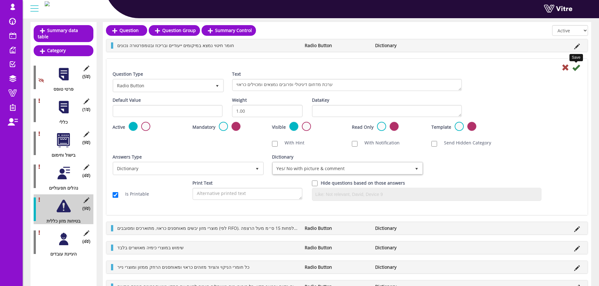
click at [577, 69] on icon at bounding box center [576, 68] width 8 height 8
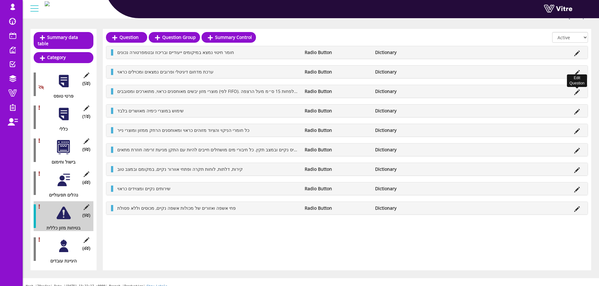
click at [577, 90] on icon at bounding box center [577, 93] width 6 height 6
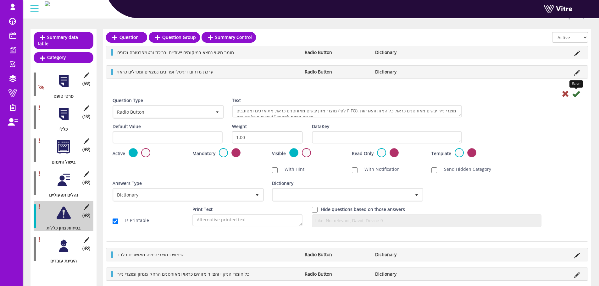
scroll to position [65, 0]
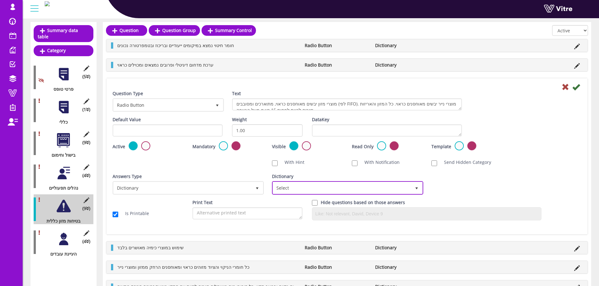
click at [381, 190] on span "Select" at bounding box center [342, 187] width 138 height 11
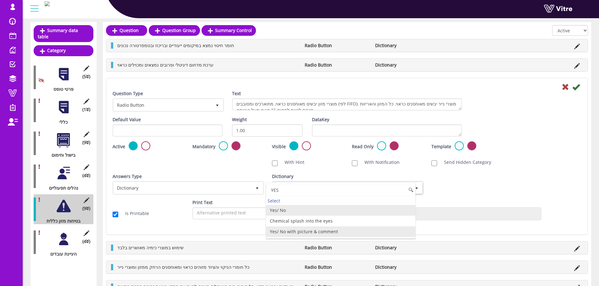
click at [367, 234] on li "Yes/ No with picture & comment" at bounding box center [340, 232] width 149 height 11
type input "YES"
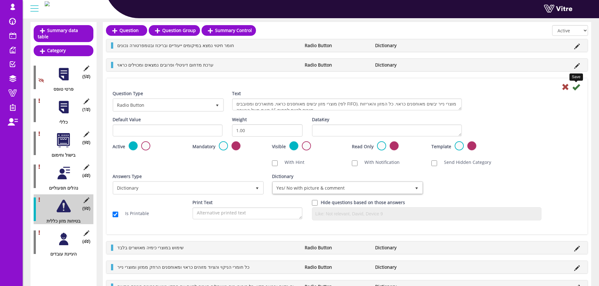
click at [575, 87] on icon at bounding box center [576, 87] width 8 height 8
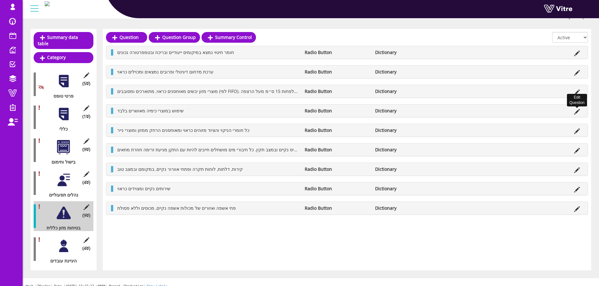
click at [577, 112] on icon at bounding box center [577, 112] width 6 height 6
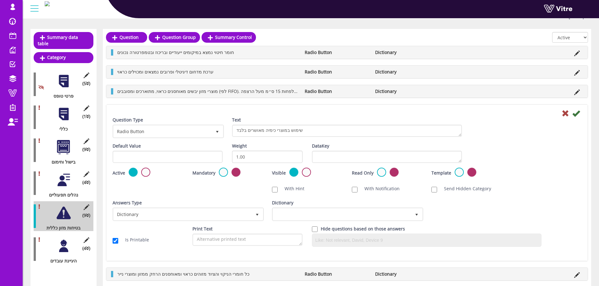
scroll to position [65, 0]
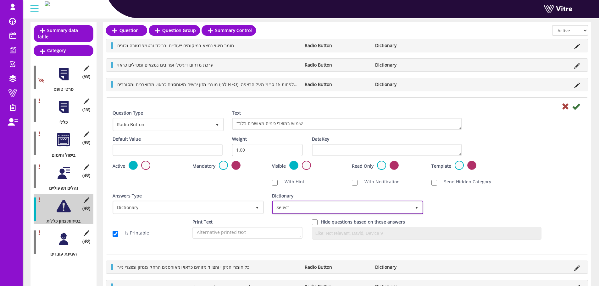
click at [389, 205] on span "Select" at bounding box center [342, 207] width 138 height 11
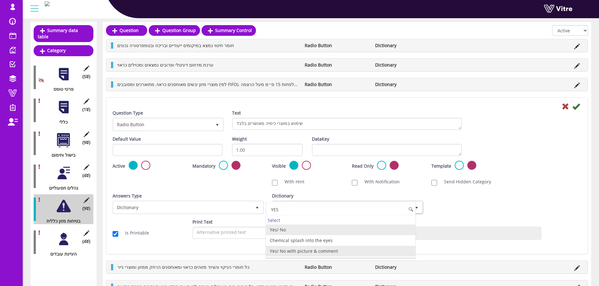
click at [337, 251] on li "Yes/ No with picture & comment" at bounding box center [340, 251] width 149 height 11
type input "YES"
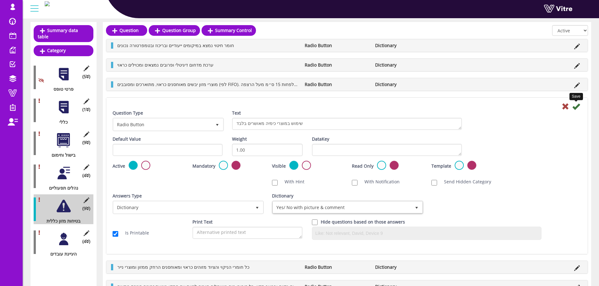
click at [576, 107] on icon at bounding box center [576, 107] width 8 height 8
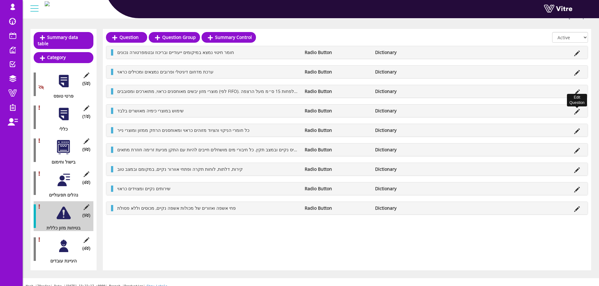
click at [576, 111] on icon at bounding box center [577, 112] width 6 height 6
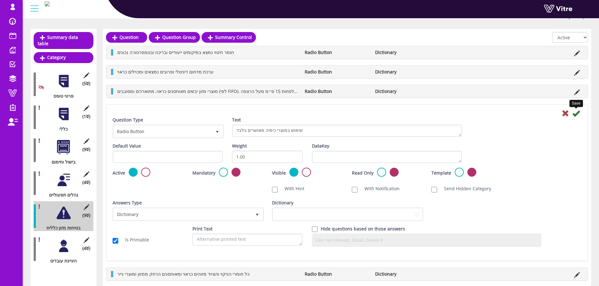
scroll to position [65, 0]
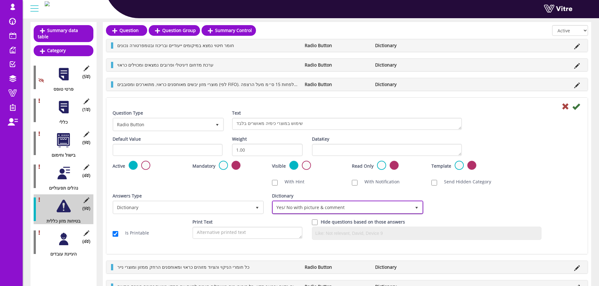
click at [396, 206] on span "Yes/ No with picture & comment" at bounding box center [342, 207] width 138 height 11
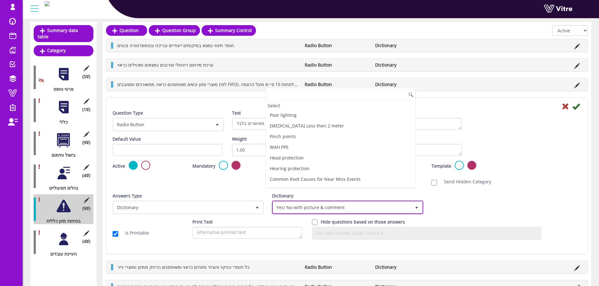
scroll to position [852, 0]
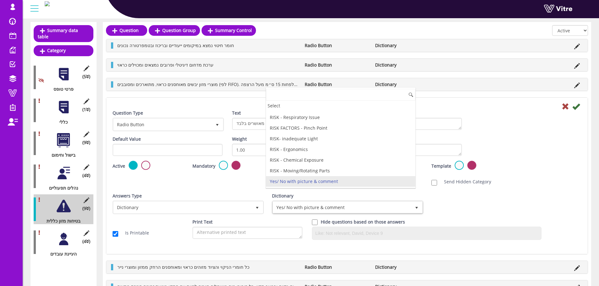
click at [464, 200] on div "Answers Type Dictionary 1 Answers Type Dictionary 1 Module Select Form Context …" at bounding box center [347, 206] width 478 height 26
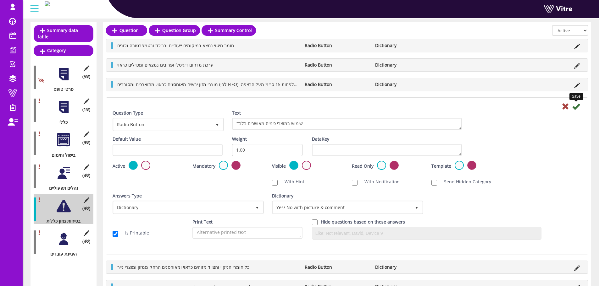
click at [574, 107] on icon at bounding box center [576, 107] width 8 height 8
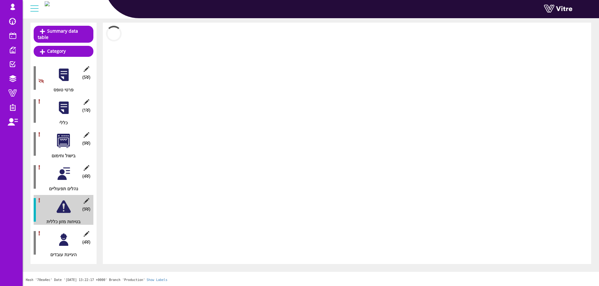
scroll to position [58, 0]
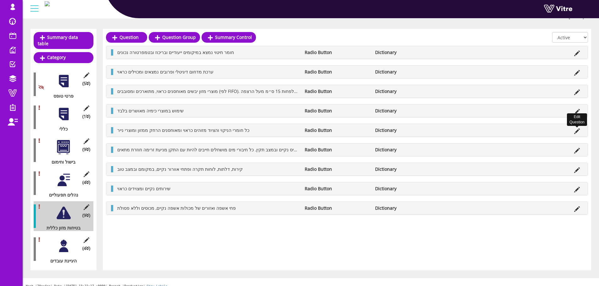
click at [578, 129] on icon at bounding box center [577, 132] width 6 height 6
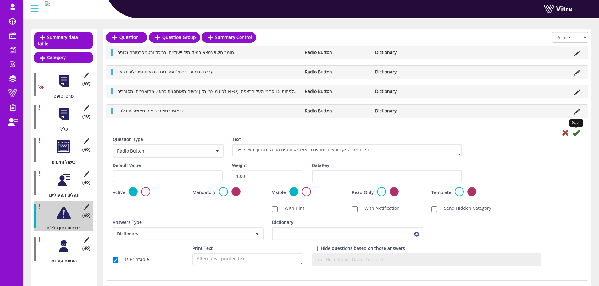
scroll to position [65, 0]
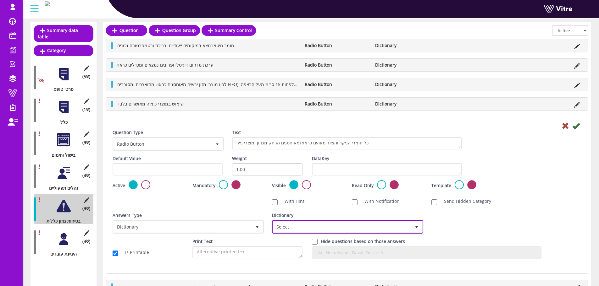
click at [399, 227] on span "Select" at bounding box center [342, 226] width 138 height 11
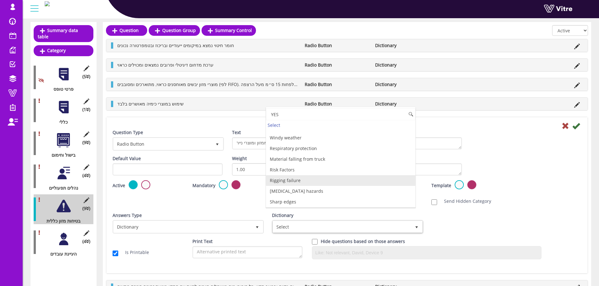
scroll to position [0, 0]
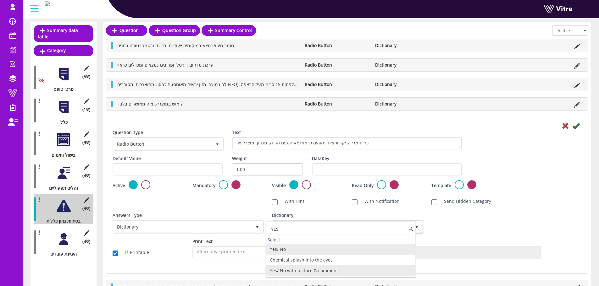
click at [311, 272] on li "Yes/ No with picture & comment" at bounding box center [340, 270] width 149 height 11
type input "YES"
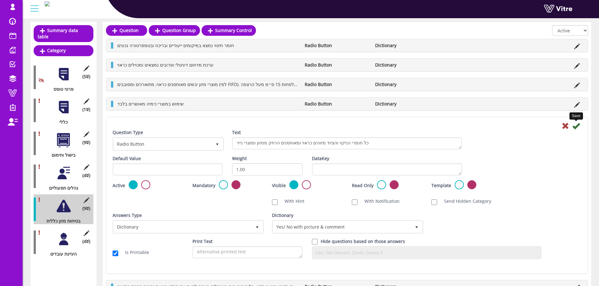
click at [577, 128] on icon at bounding box center [576, 126] width 8 height 8
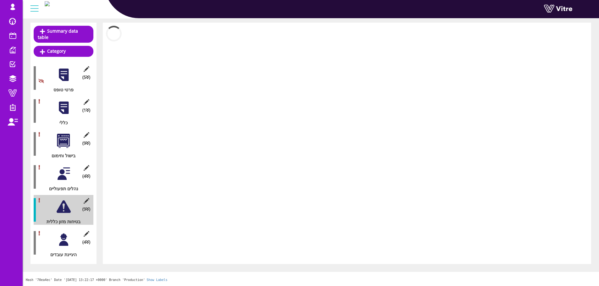
scroll to position [58, 0]
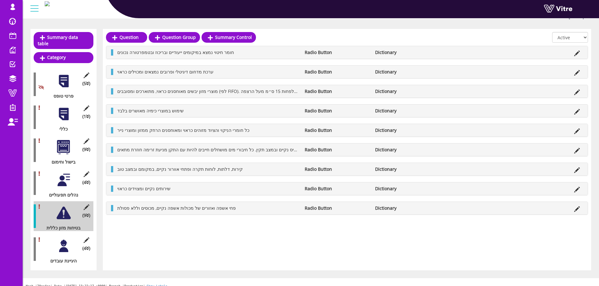
click at [579, 147] on li at bounding box center [577, 150] width 12 height 6
click at [577, 149] on icon at bounding box center [577, 151] width 6 height 6
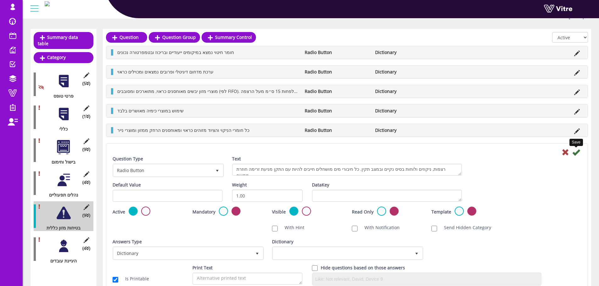
scroll to position [65, 0]
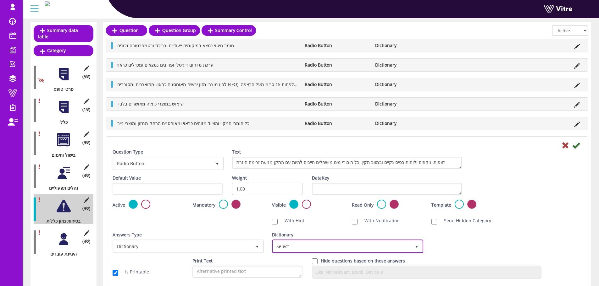
click at [297, 247] on span "Select" at bounding box center [342, 246] width 138 height 11
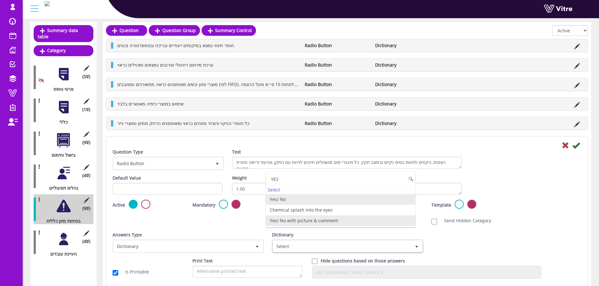
click at [305, 217] on li "Yes/ No with picture & comment" at bounding box center [340, 221] width 149 height 11
type input "YES"
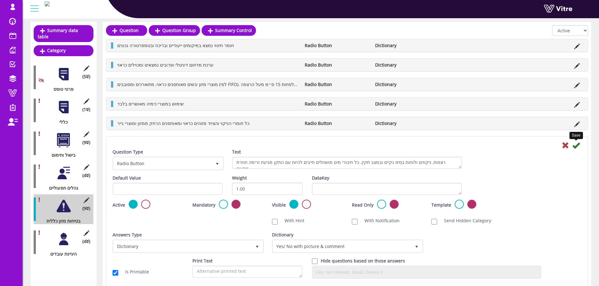
click at [577, 144] on icon at bounding box center [576, 146] width 8 height 8
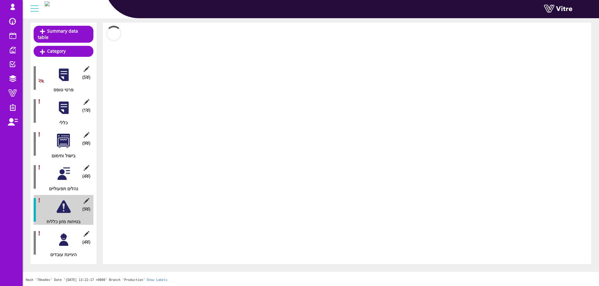
scroll to position [58, 0]
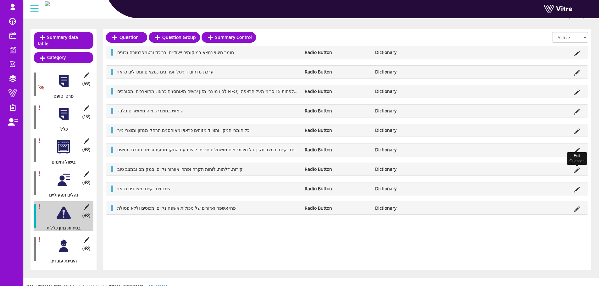
click at [577, 172] on icon at bounding box center [577, 170] width 6 height 6
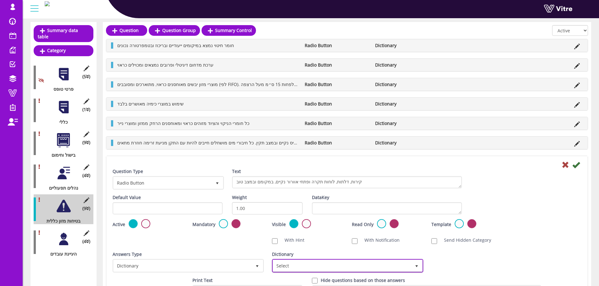
click at [334, 265] on span "Select" at bounding box center [342, 265] width 138 height 11
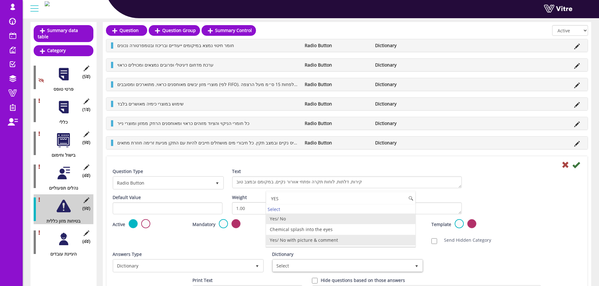
click at [317, 241] on li "Yes/ No with picture & comment" at bounding box center [340, 240] width 149 height 11
type input "YES"
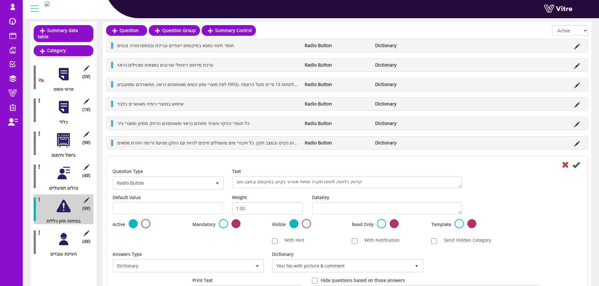
click at [580, 164] on div at bounding box center [347, 165] width 478 height 8
click at [576, 164] on icon at bounding box center [576, 165] width 8 height 8
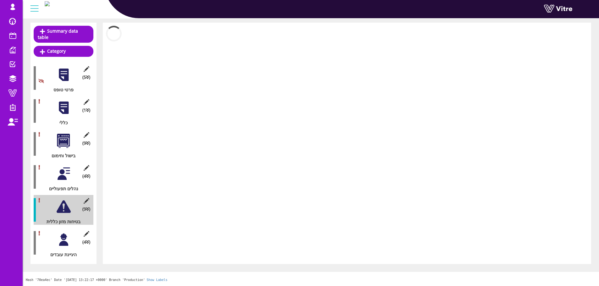
scroll to position [58, 0]
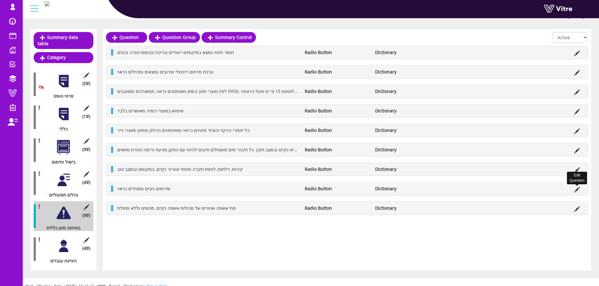
click at [577, 192] on icon at bounding box center [577, 190] width 6 height 6
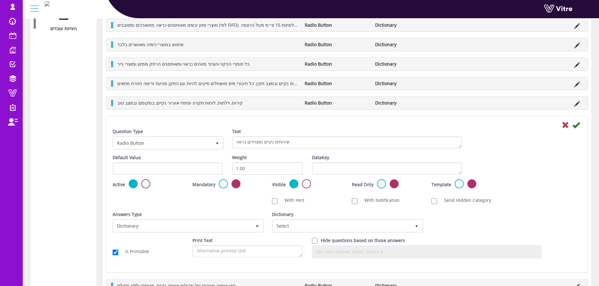
scroll to position [329, 0]
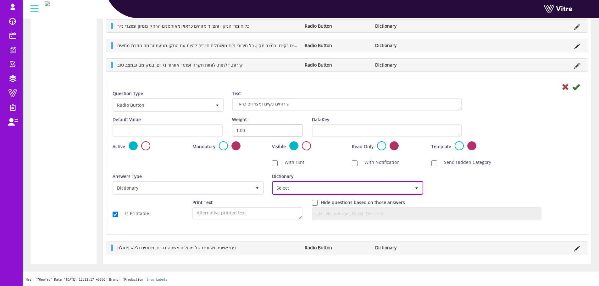
click at [337, 187] on span "Select" at bounding box center [342, 187] width 138 height 11
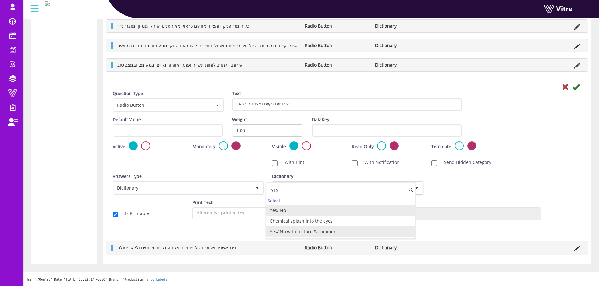
click at [339, 237] on li "Yes/ No with picture & comment" at bounding box center [340, 232] width 149 height 11
type input "YES"
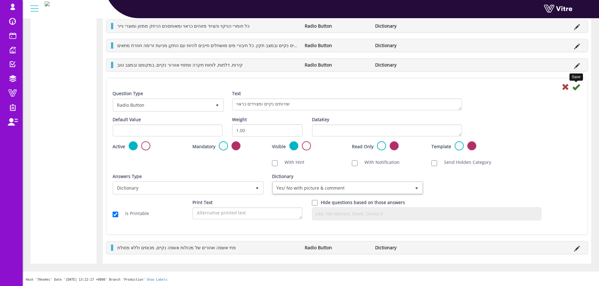
click at [579, 90] on icon at bounding box center [576, 87] width 8 height 8
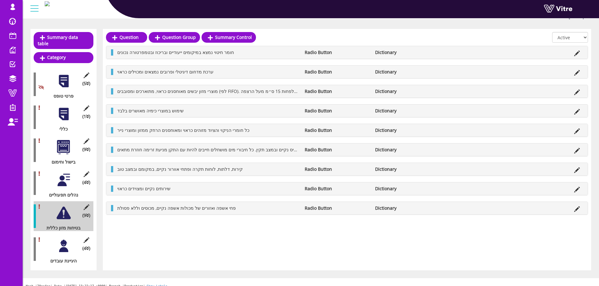
click at [577, 207] on icon at bounding box center [577, 209] width 6 height 6
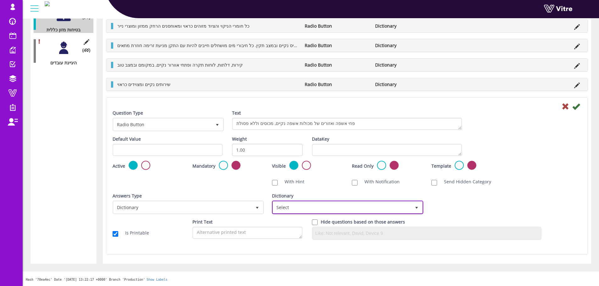
click at [347, 207] on span "Select" at bounding box center [342, 207] width 138 height 11
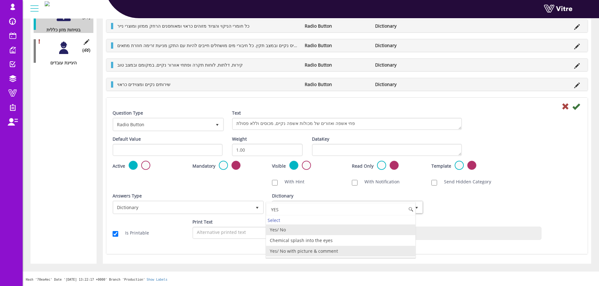
click at [308, 254] on li "Yes/ No with picture & comment" at bounding box center [340, 251] width 149 height 11
type input "YES"
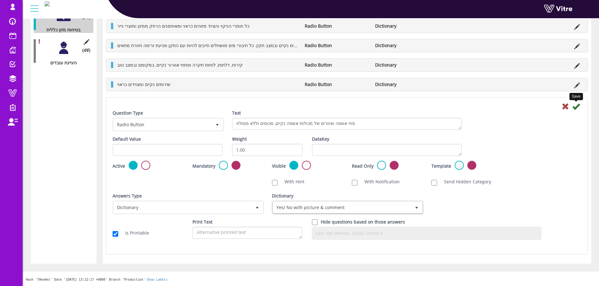
click at [577, 105] on icon at bounding box center [576, 107] width 8 height 8
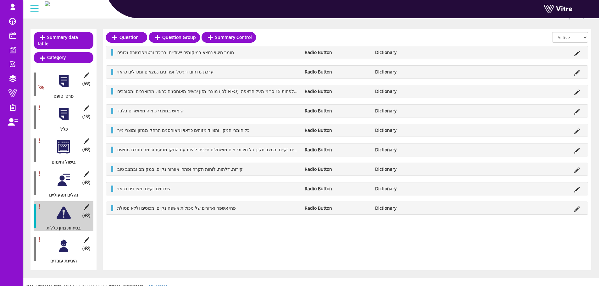
click at [61, 248] on div "(4 ) היגיינת עובדים" at bounding box center [64, 249] width 60 height 30
click at [65, 240] on div at bounding box center [64, 246] width 14 height 14
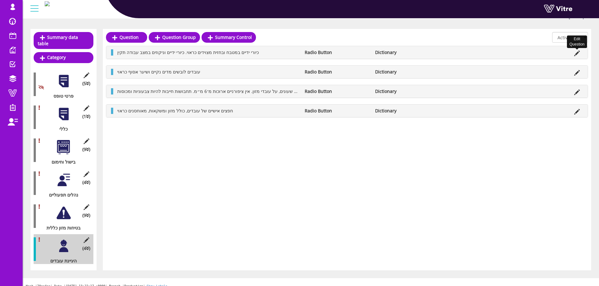
click at [577, 51] on icon at bounding box center [577, 54] width 6 height 6
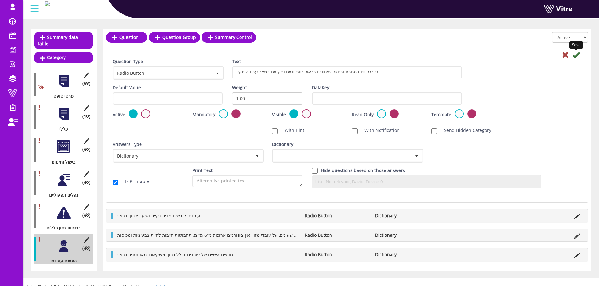
scroll to position [65, 0]
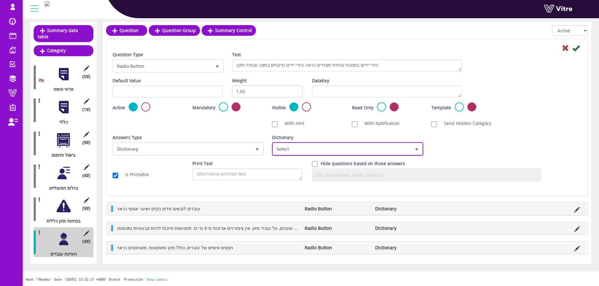
click at [325, 149] on span "Select" at bounding box center [342, 148] width 138 height 11
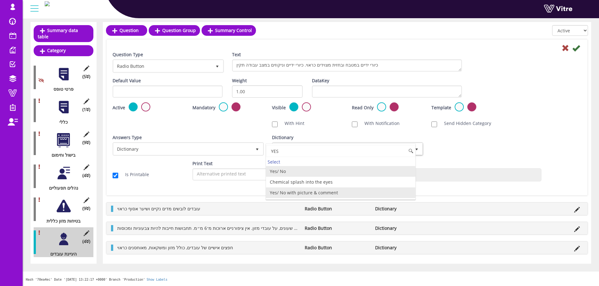
click at [332, 194] on li "Yes/ No with picture & comment" at bounding box center [340, 193] width 149 height 11
type input "YES"
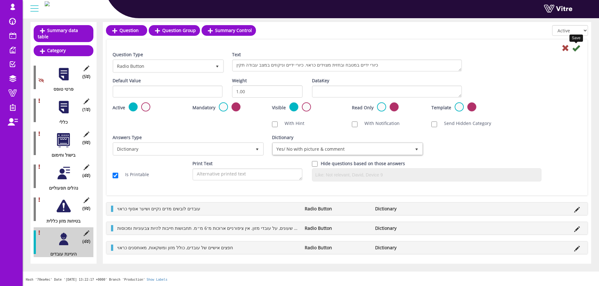
click at [577, 50] on icon at bounding box center [576, 48] width 8 height 8
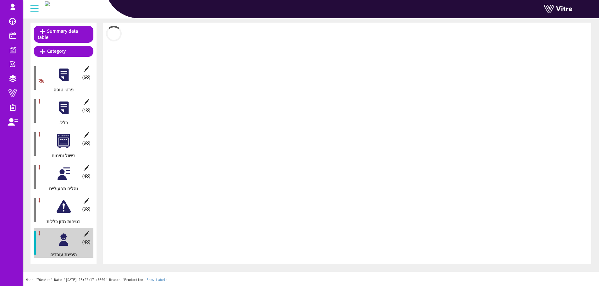
scroll to position [58, 0]
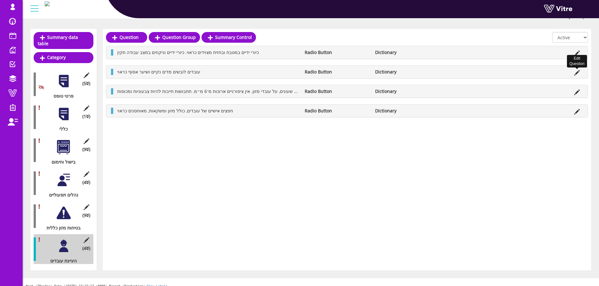
click at [578, 75] on icon at bounding box center [577, 73] width 6 height 6
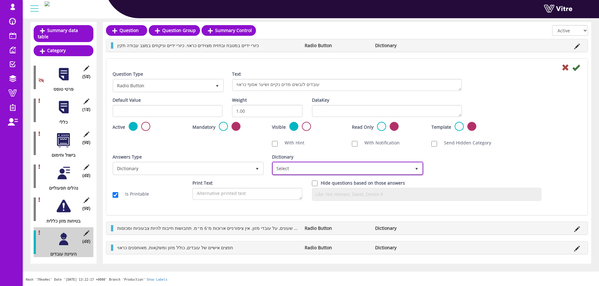
click at [381, 172] on span "Select" at bounding box center [342, 168] width 138 height 11
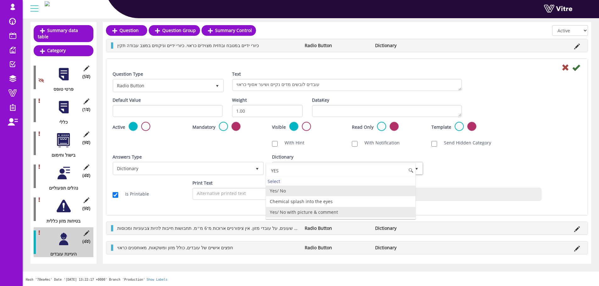
click at [322, 213] on li "Yes/ No with picture & comment" at bounding box center [340, 212] width 149 height 11
type input "YES"
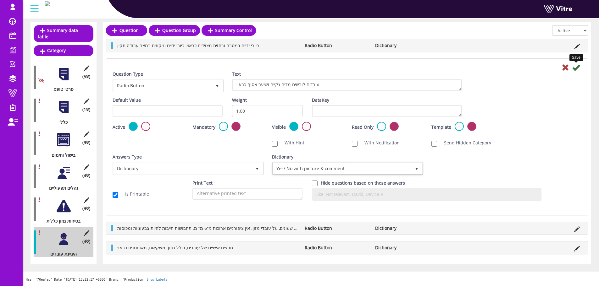
click at [577, 64] on icon at bounding box center [576, 68] width 8 height 8
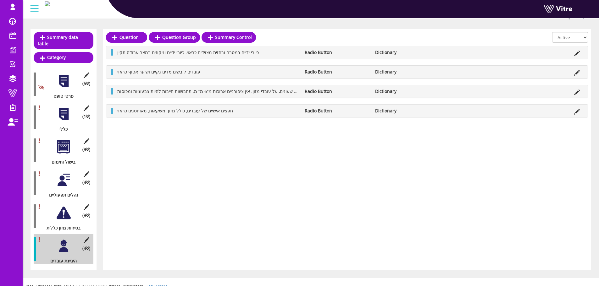
click at [580, 93] on li at bounding box center [577, 91] width 12 height 6
click at [576, 92] on icon at bounding box center [577, 93] width 6 height 6
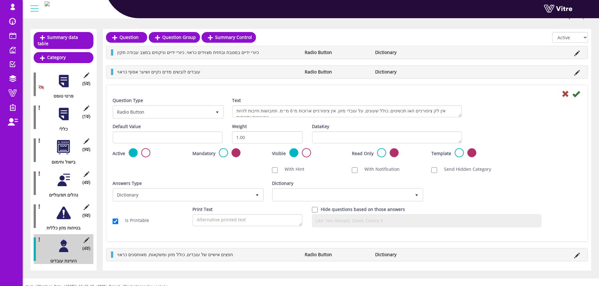
scroll to position [65, 0]
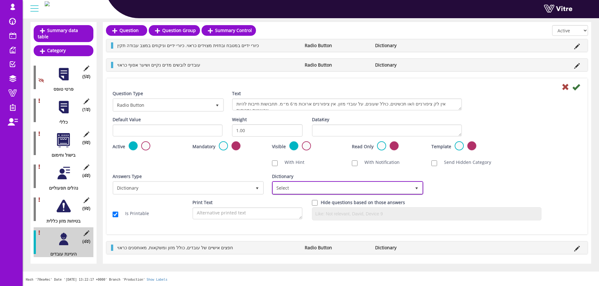
click at [340, 187] on span "Select" at bounding box center [342, 187] width 138 height 11
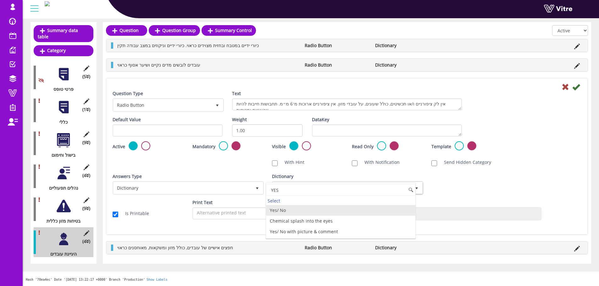
click at [340, 234] on li "Yes/ No with picture & comment" at bounding box center [340, 232] width 149 height 11
type input "YES"
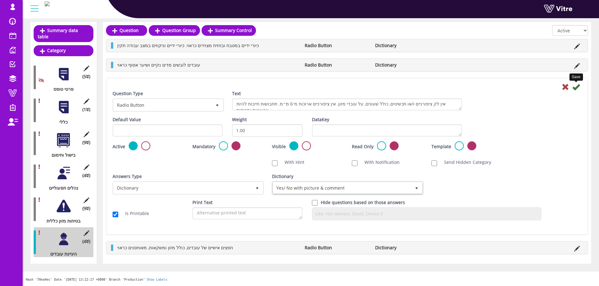
click at [578, 87] on icon at bounding box center [576, 87] width 8 height 8
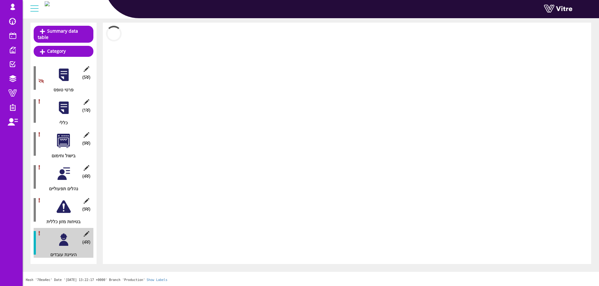
scroll to position [58, 0]
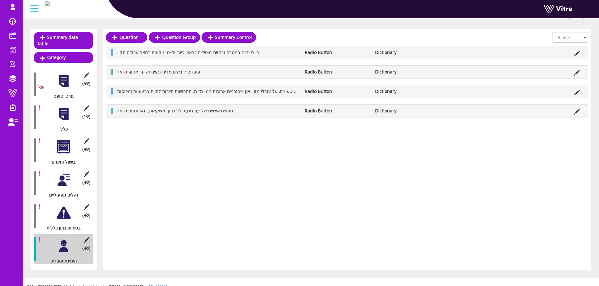
click at [579, 116] on div "חפצים אישיים של עובדים, כולל מזון ומשקאות, מאוחסנים כראוי Radio Button Dictiona…" at bounding box center [346, 111] width 481 height 13
click at [578, 112] on icon at bounding box center [577, 112] width 6 height 6
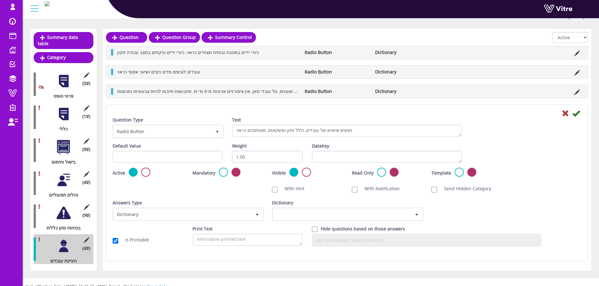
scroll to position [65, 0]
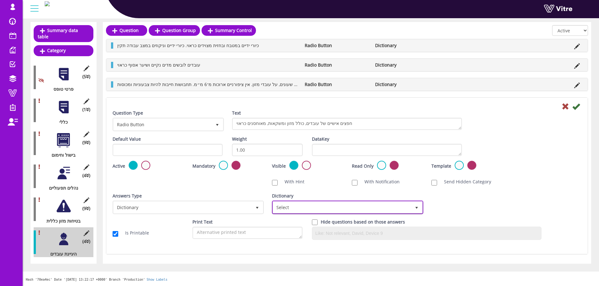
click at [346, 205] on span "Select" at bounding box center [342, 207] width 138 height 11
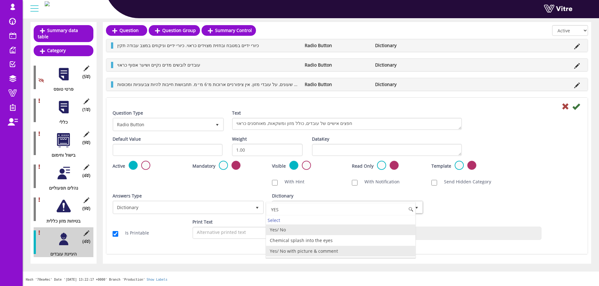
click at [353, 253] on li "Yes/ No with picture & comment" at bounding box center [340, 251] width 149 height 11
type input "YES"
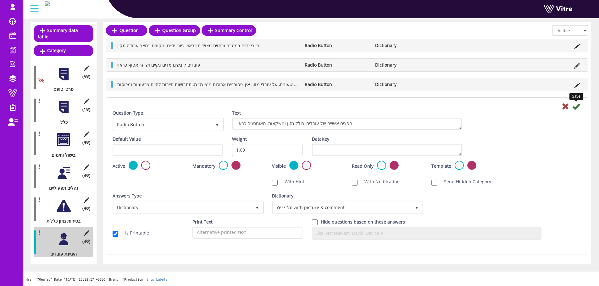
click at [575, 104] on icon at bounding box center [576, 107] width 8 height 8
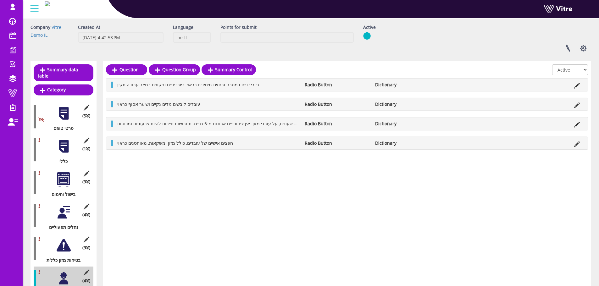
scroll to position [0, 0]
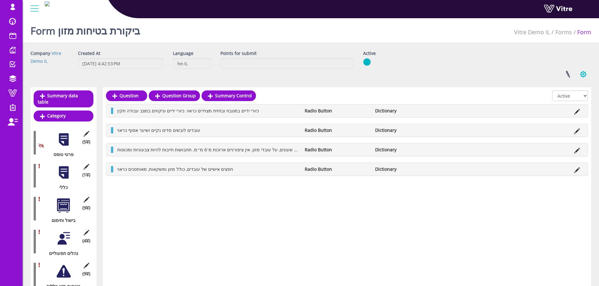
click at [582, 73] on button "button" at bounding box center [583, 74] width 16 height 17
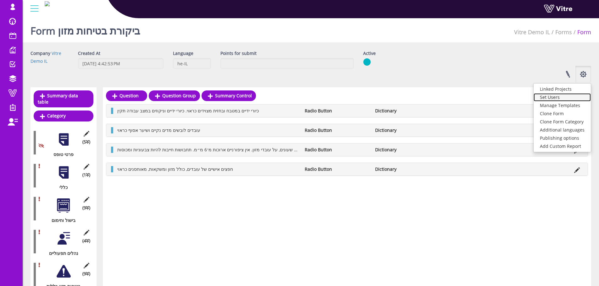
click at [568, 101] on link "Set Users" at bounding box center [561, 97] width 57 height 8
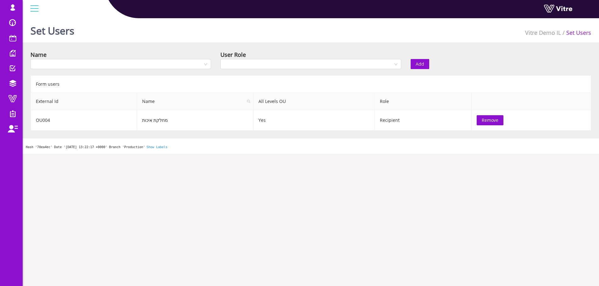
click at [138, 70] on div "Name" at bounding box center [121, 61] width 190 height 22
click at [139, 67] on input "search" at bounding box center [118, 63] width 168 height 9
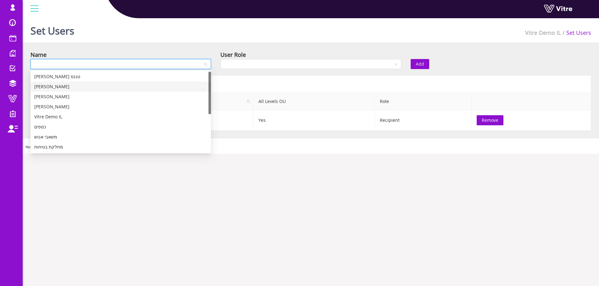
click at [125, 84] on div "[PERSON_NAME]" at bounding box center [120, 86] width 173 height 7
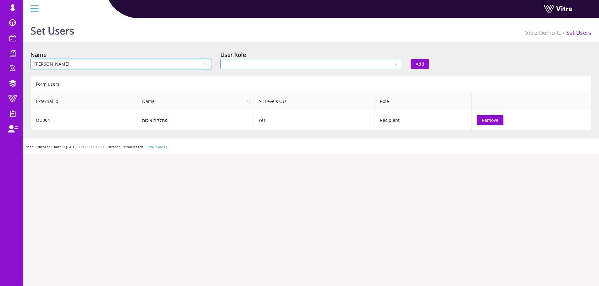
click at [276, 63] on input "search" at bounding box center [308, 63] width 168 height 9
click at [273, 89] on div "Recipient" at bounding box center [310, 86] width 173 height 7
click at [423, 63] on button "Add" at bounding box center [419, 64] width 19 height 10
